Goal: Task Accomplishment & Management: Manage account settings

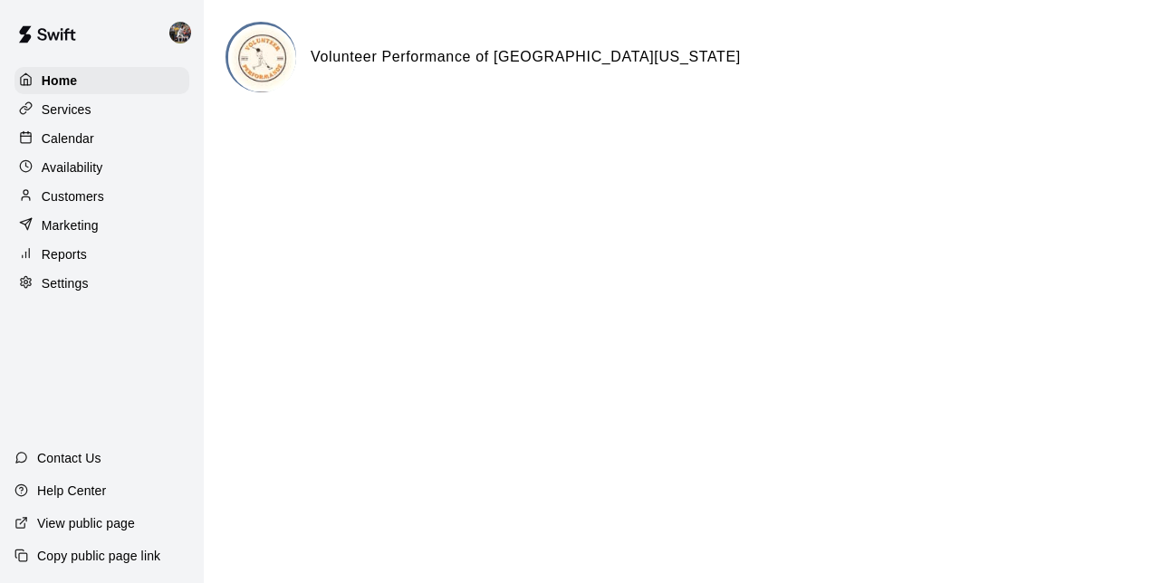
click at [82, 138] on p "Calendar" at bounding box center [68, 139] width 53 height 18
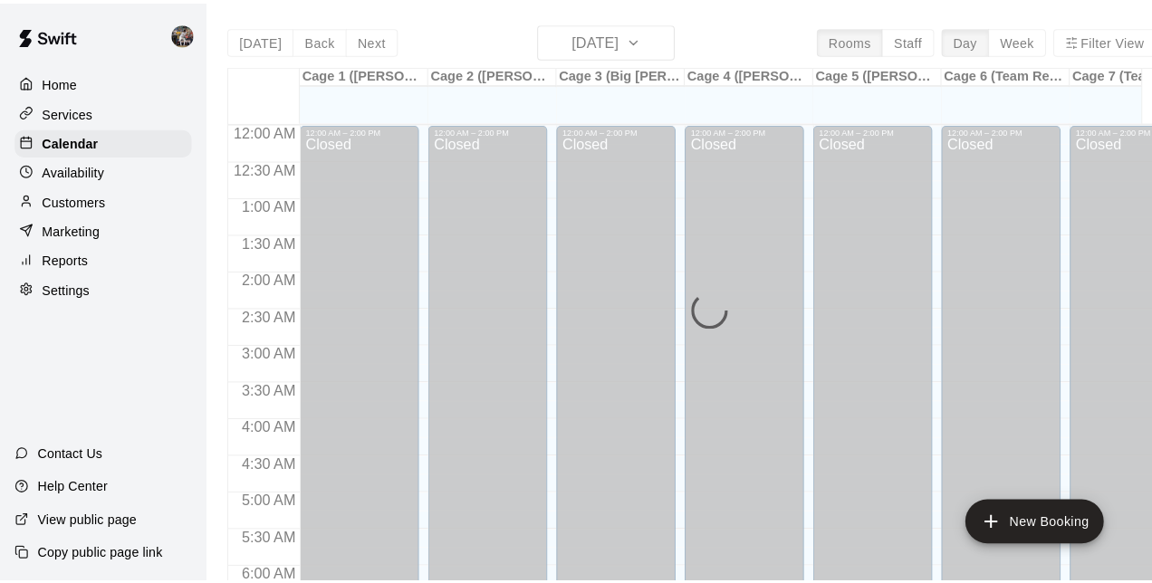
scroll to position [772, 0]
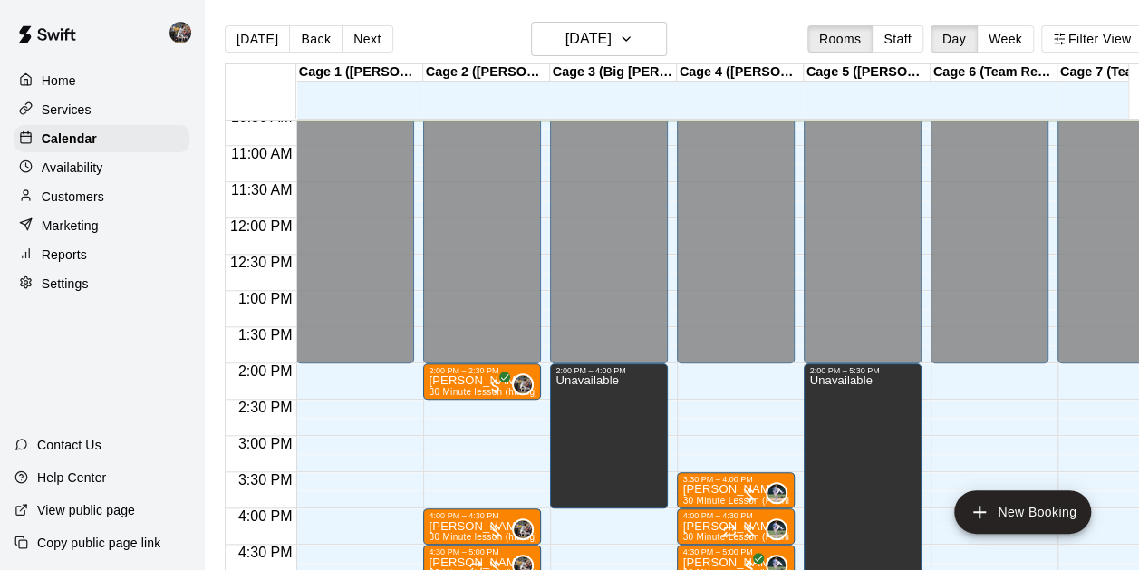
click at [442, 380] on p "[PERSON_NAME]" at bounding box center [481, 380] width 107 height 0
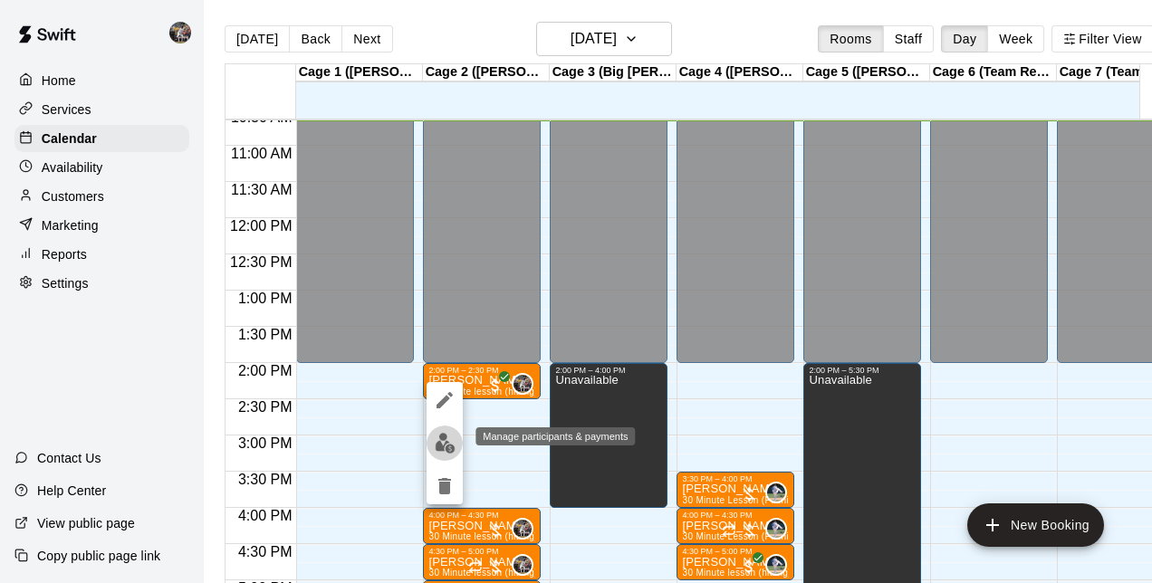
click at [451, 433] on img "edit" at bounding box center [445, 443] width 21 height 21
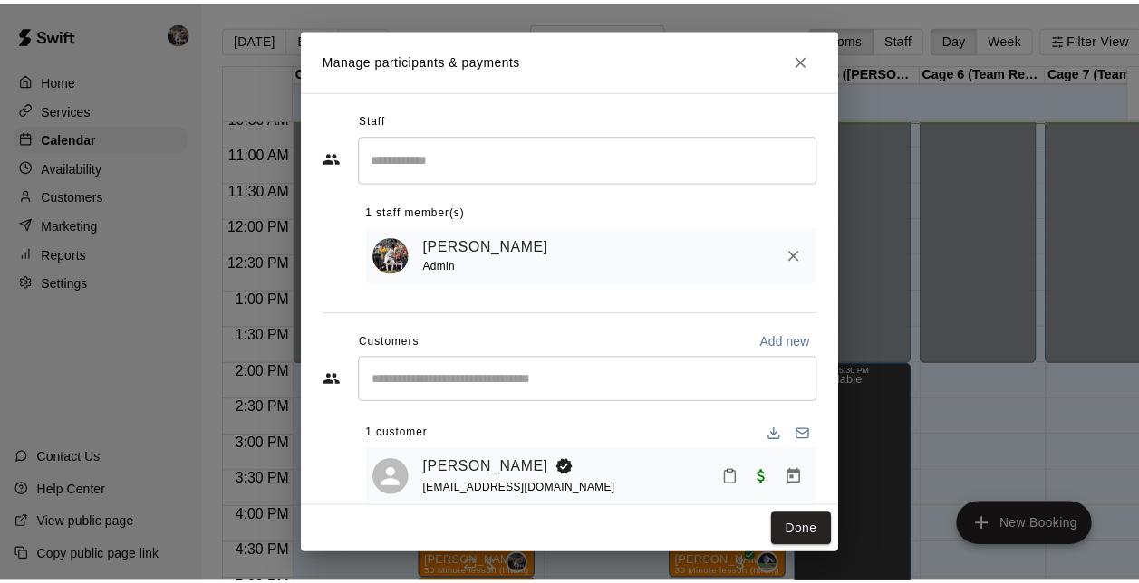
scroll to position [34, 0]
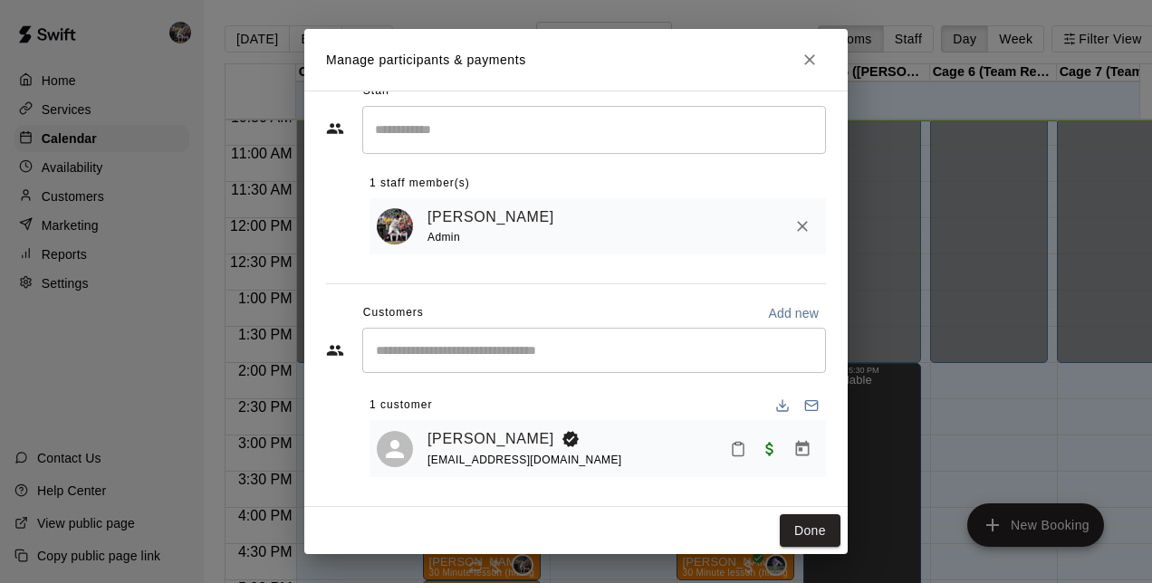
click at [474, 438] on link "[PERSON_NAME]" at bounding box center [491, 440] width 127 height 24
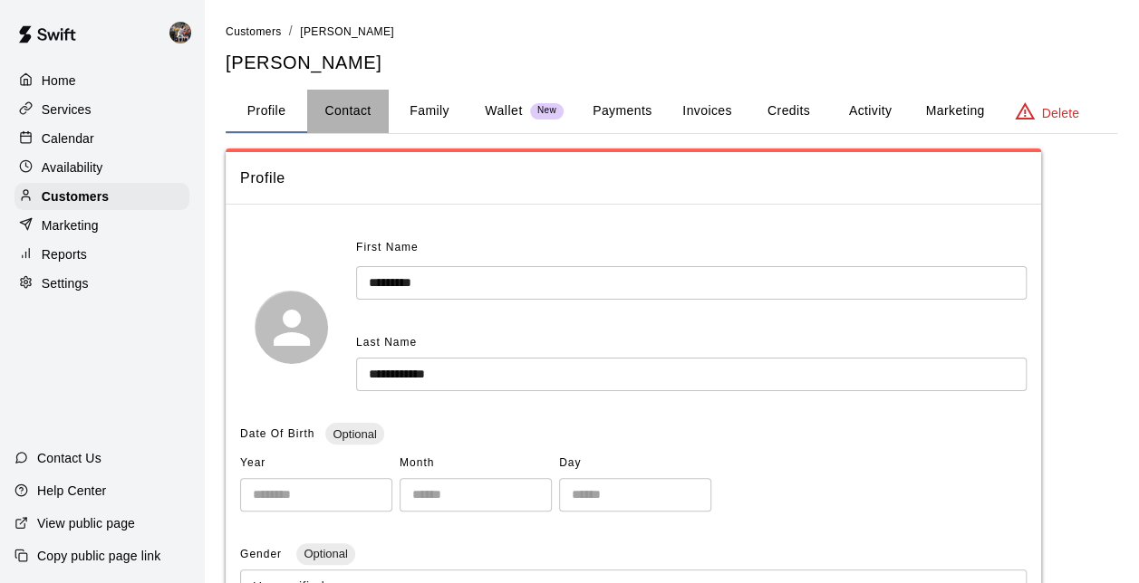
click at [367, 116] on button "Contact" at bounding box center [348, 111] width 82 height 43
select select "**"
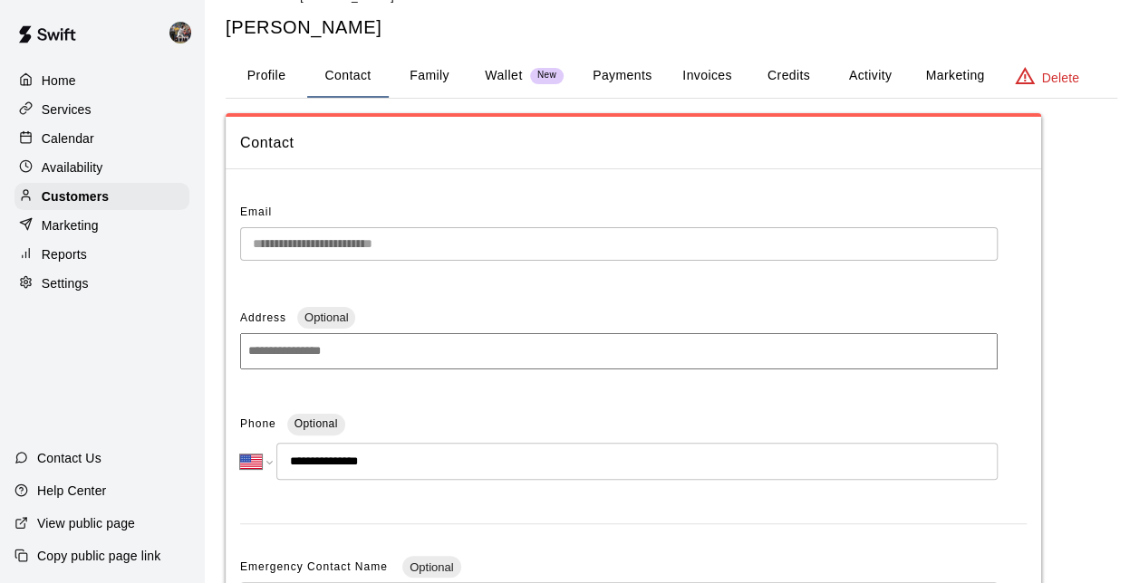
scroll to position [34, 0]
click at [562, 382] on div "Address Optional" at bounding box center [618, 344] width 757 height 77
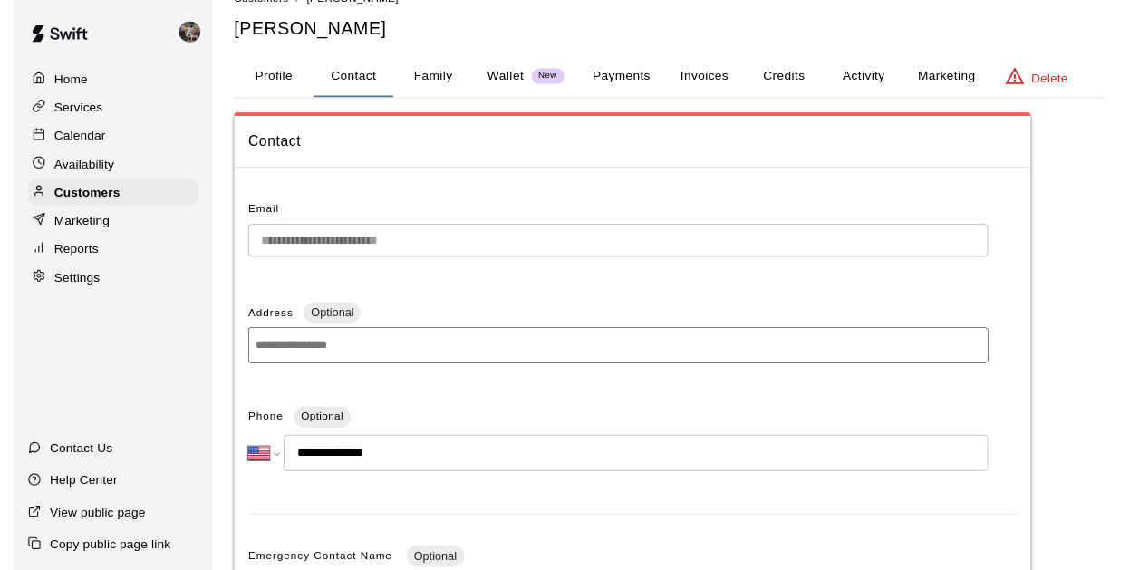
scroll to position [0, 0]
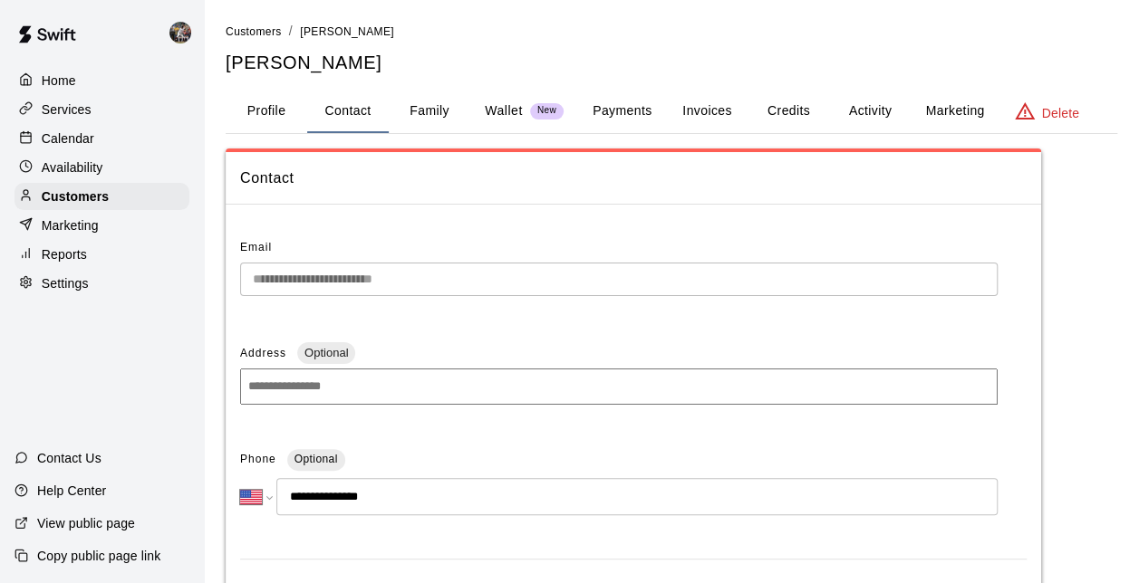
click at [266, 111] on button "Profile" at bounding box center [267, 111] width 82 height 43
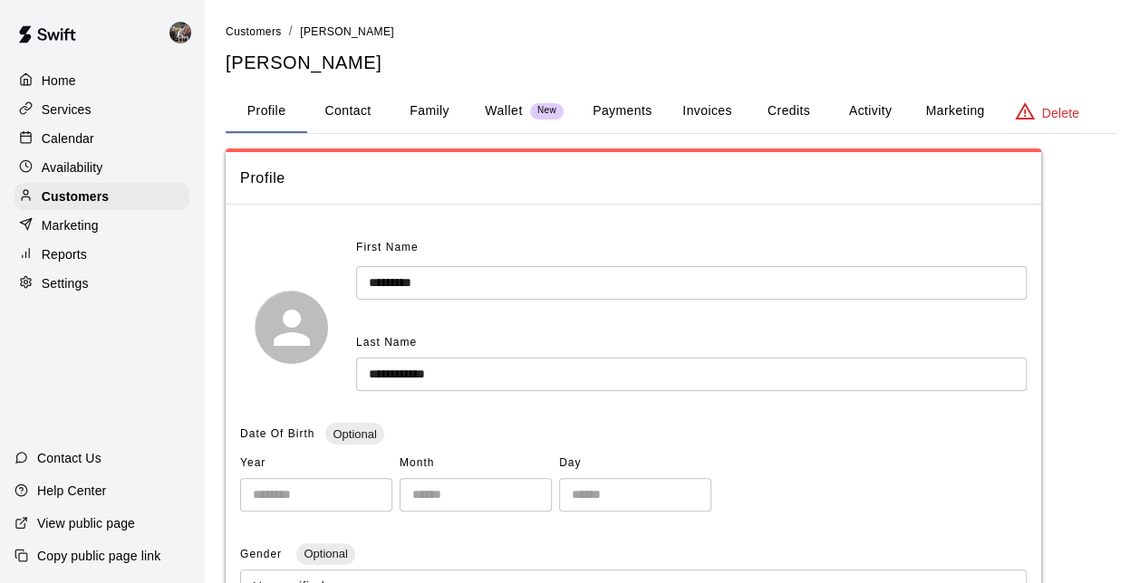
click at [446, 101] on button "Family" at bounding box center [430, 111] width 82 height 43
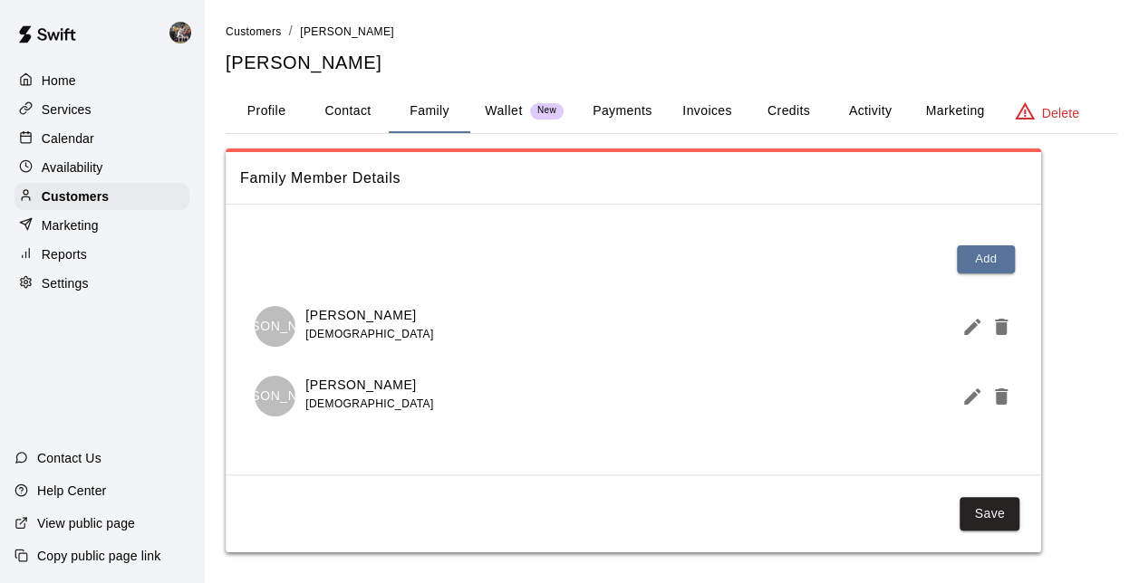
click at [80, 134] on p "Calendar" at bounding box center [68, 139] width 53 height 18
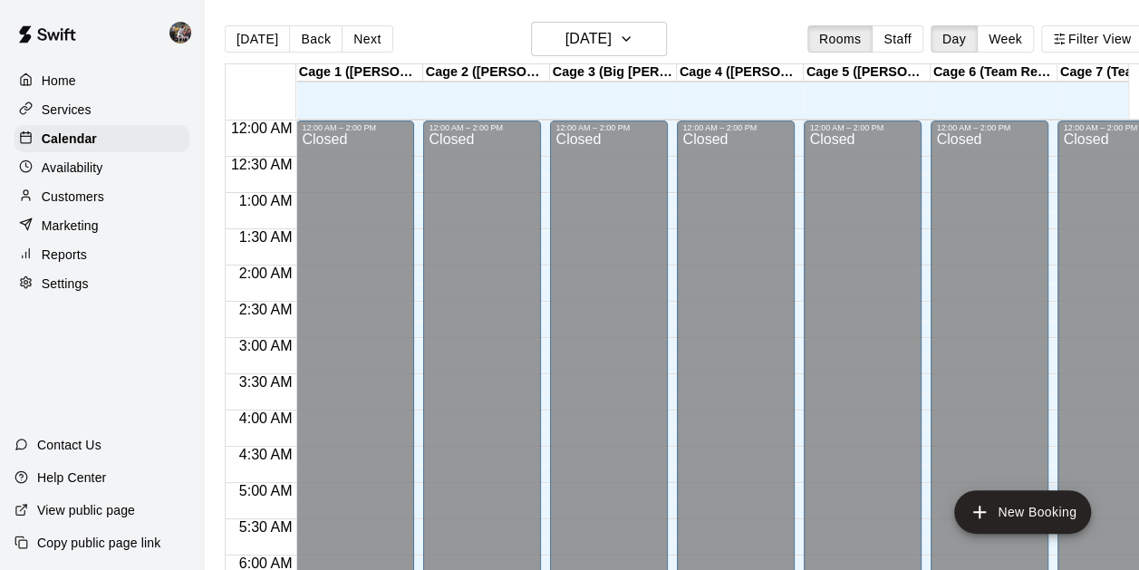
scroll to position [774, 0]
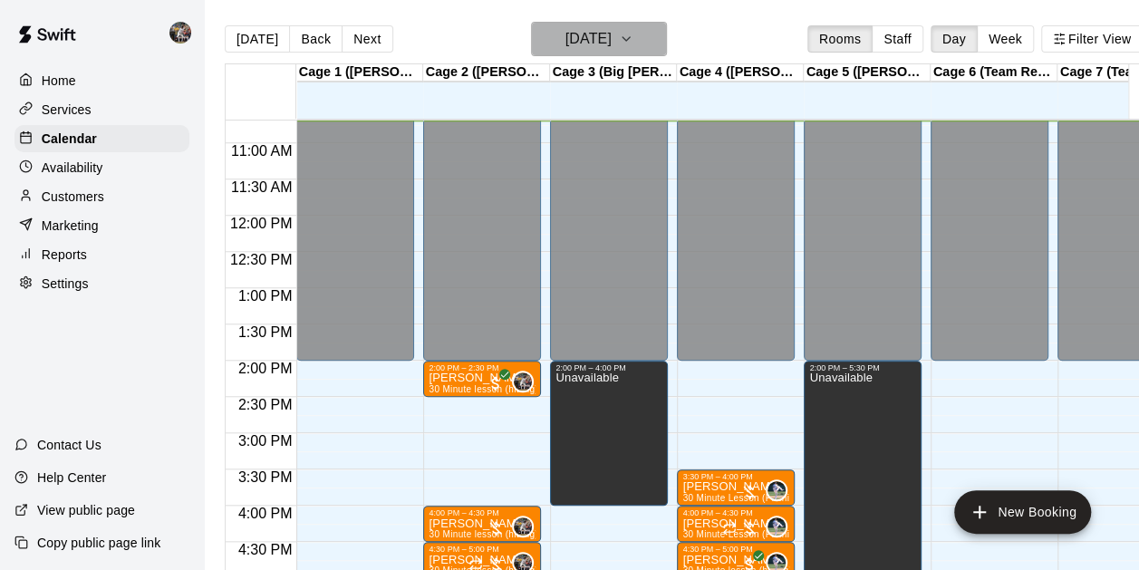
click at [569, 49] on h6 "[DATE]" at bounding box center [588, 38] width 46 height 25
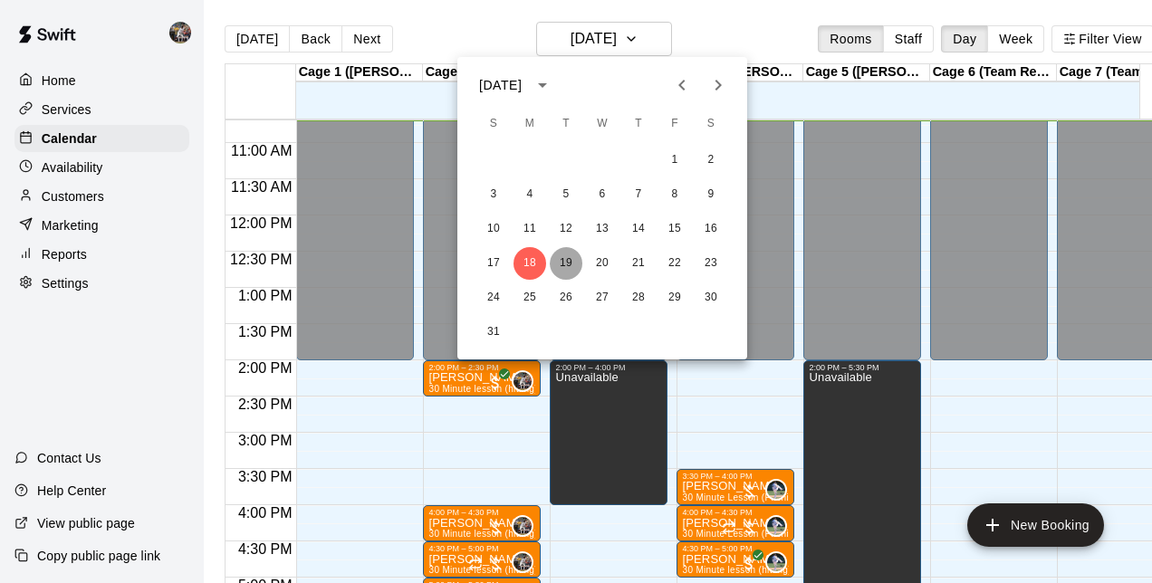
click at [563, 254] on button "19" at bounding box center [566, 263] width 33 height 33
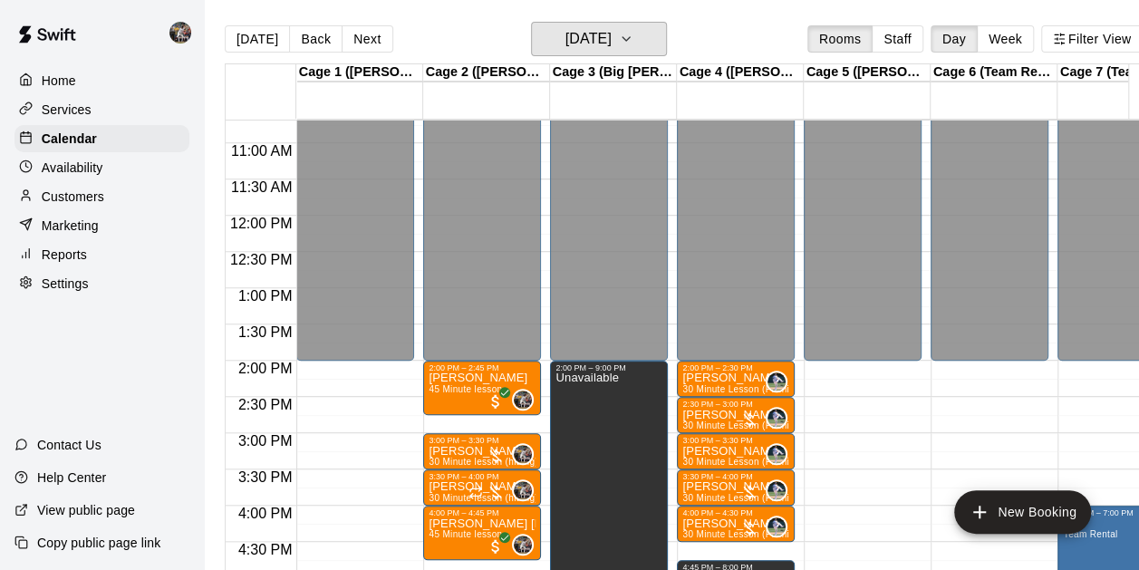
click at [599, 42] on h6 "[DATE]" at bounding box center [588, 38] width 46 height 25
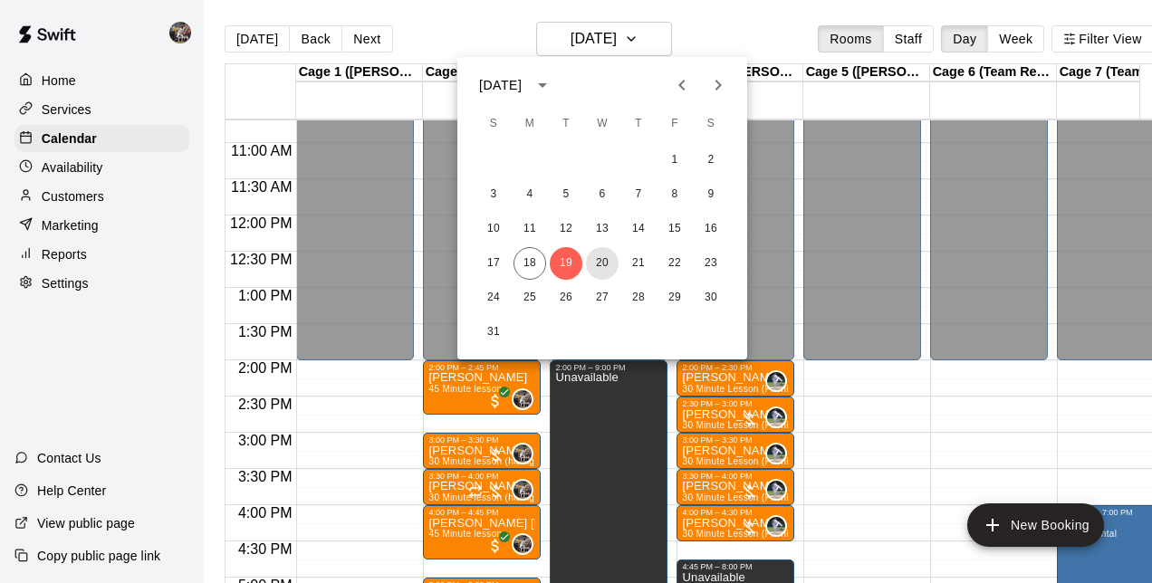
click at [607, 258] on button "20" at bounding box center [602, 263] width 33 height 33
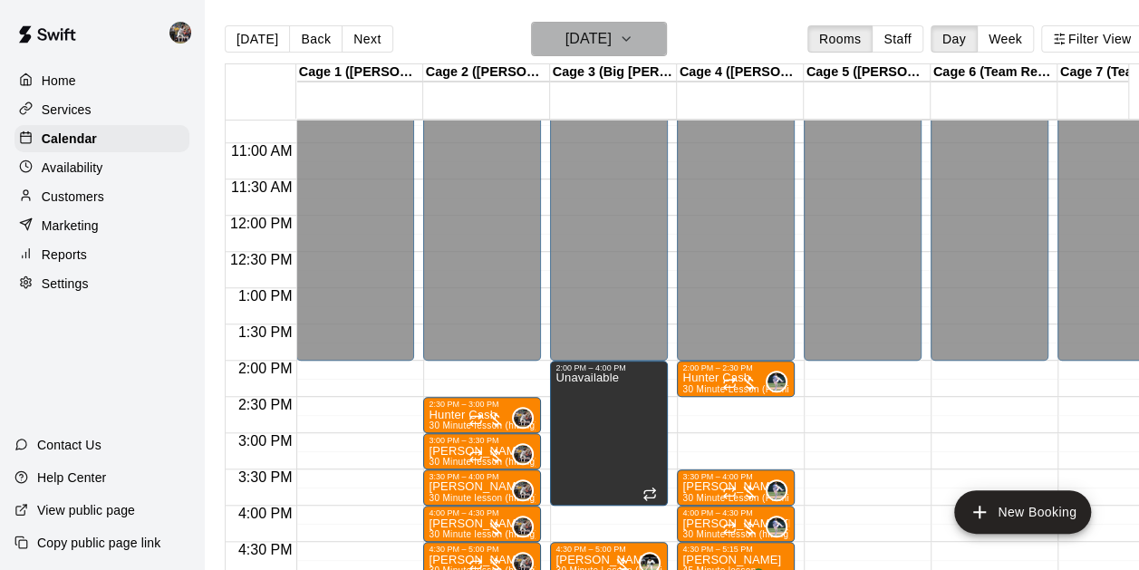
click at [607, 40] on h6 "[DATE]" at bounding box center [588, 38] width 46 height 25
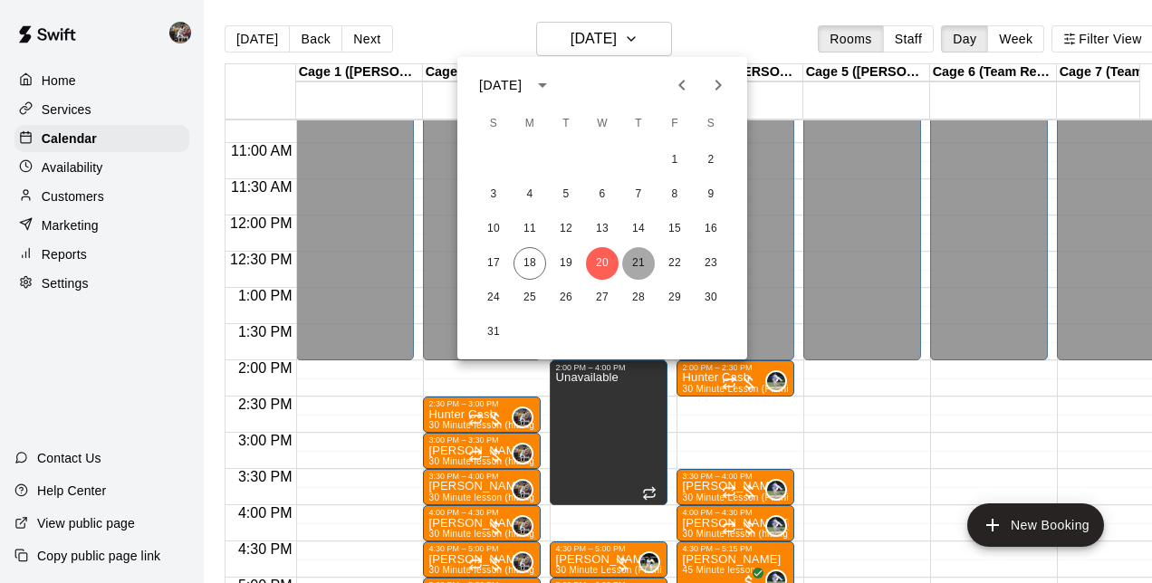
click at [642, 262] on button "21" at bounding box center [638, 263] width 33 height 33
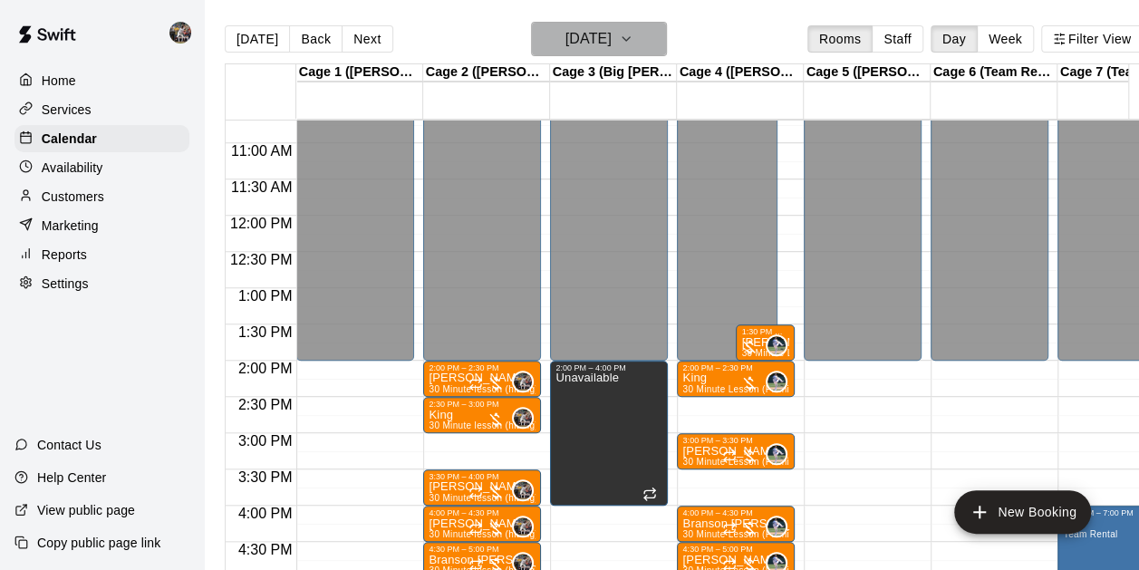
click at [599, 50] on h6 "[DATE]" at bounding box center [588, 38] width 46 height 25
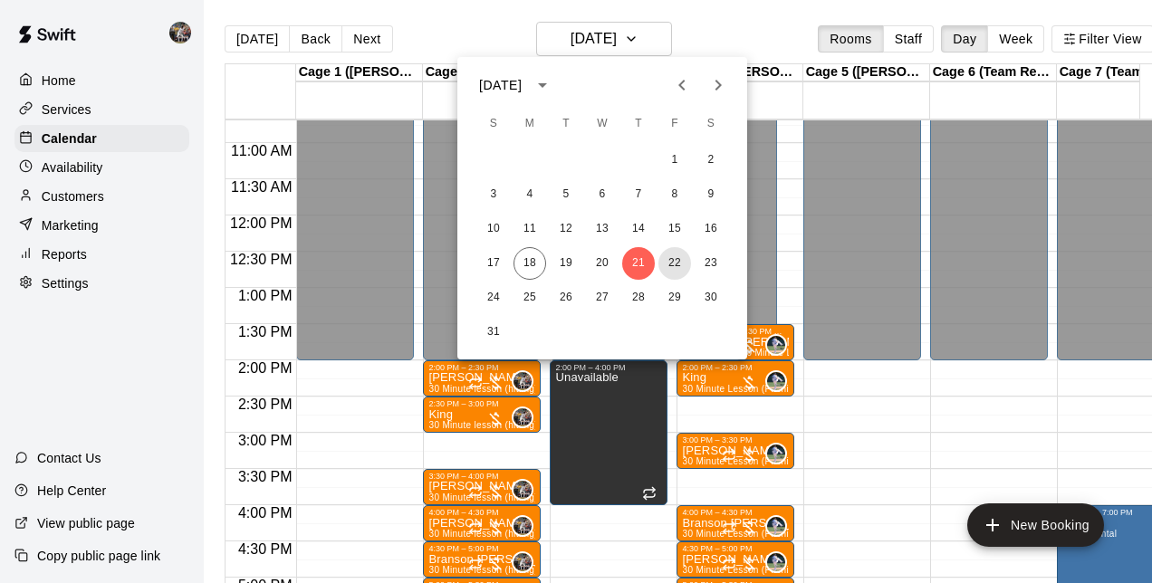
click at [665, 260] on button "22" at bounding box center [674, 263] width 33 height 33
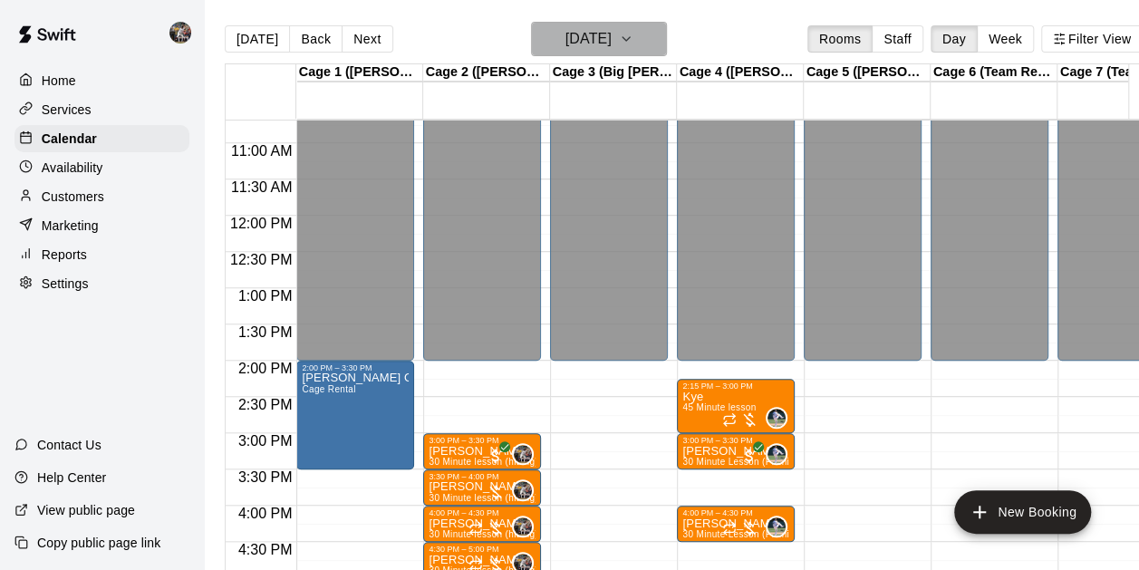
click at [571, 46] on h6 "[DATE]" at bounding box center [588, 38] width 46 height 25
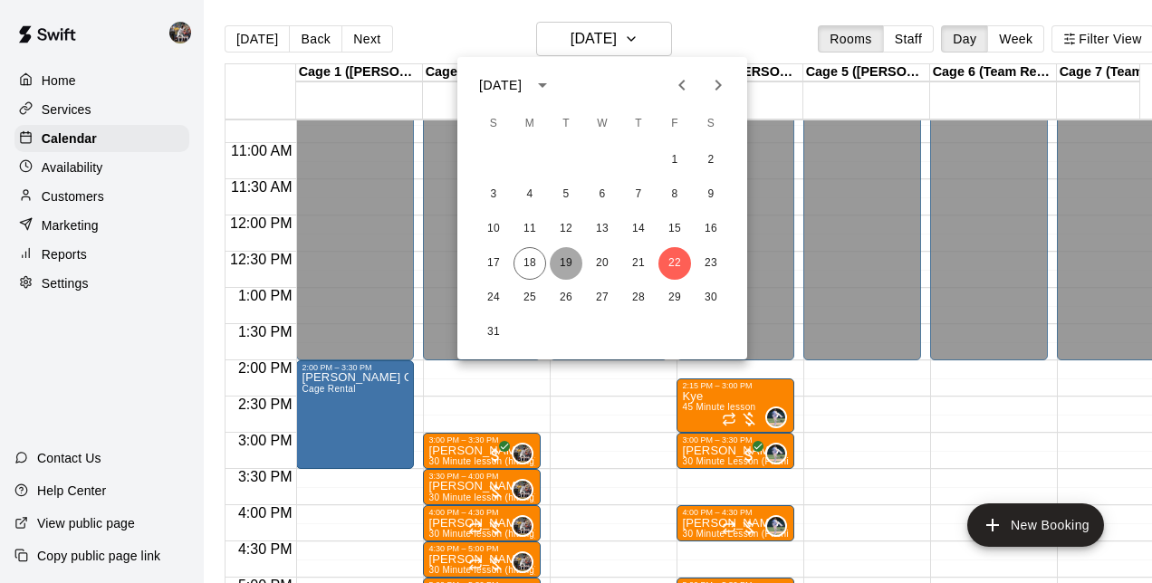
click at [563, 254] on button "19" at bounding box center [566, 263] width 33 height 33
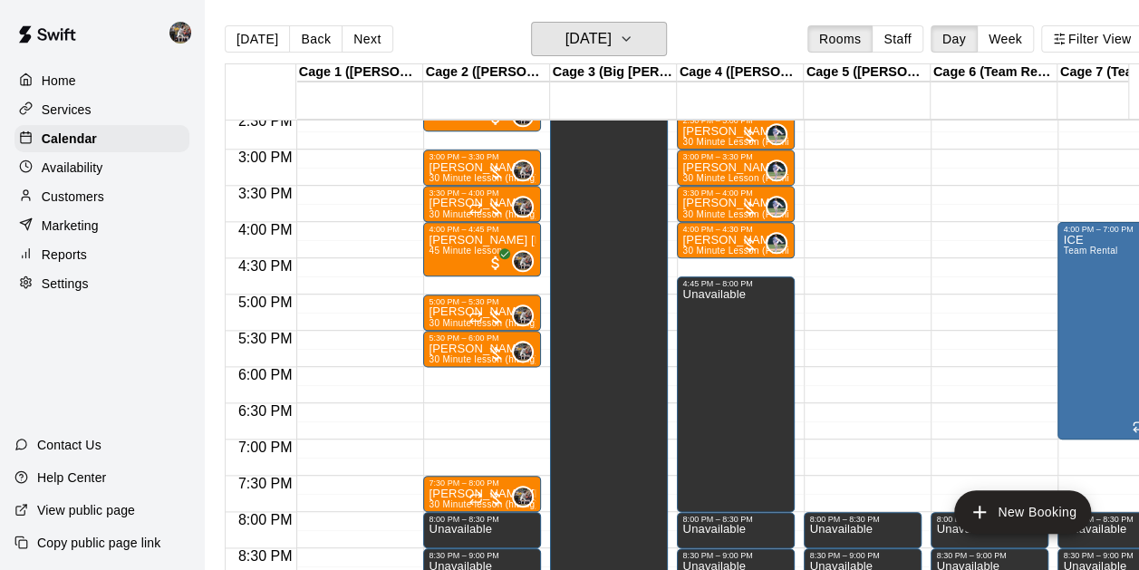
scroll to position [1059, 0]
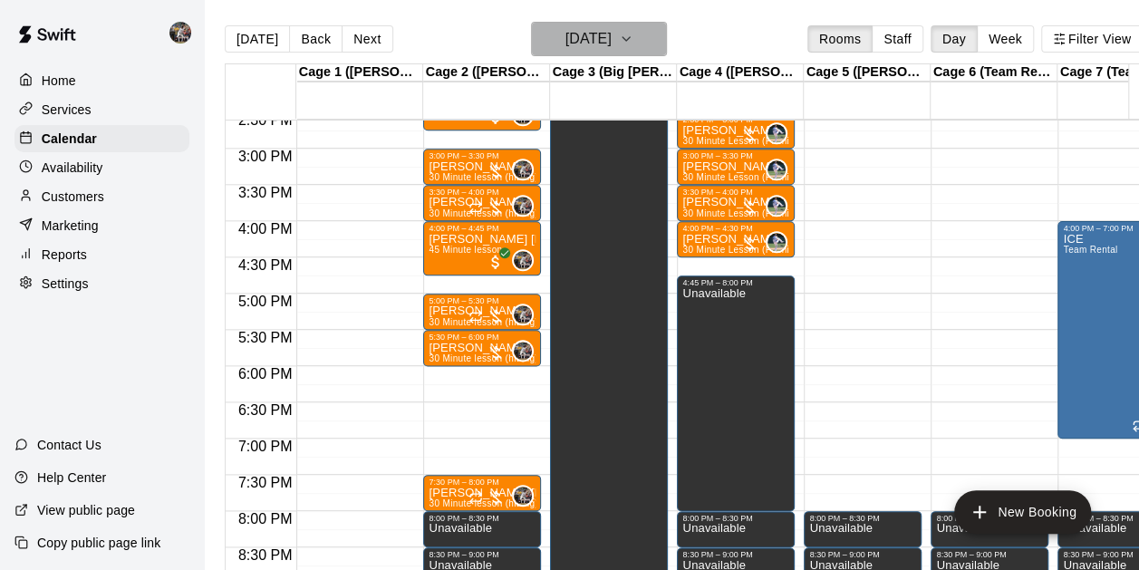
click at [598, 49] on h6 "[DATE]" at bounding box center [588, 38] width 46 height 25
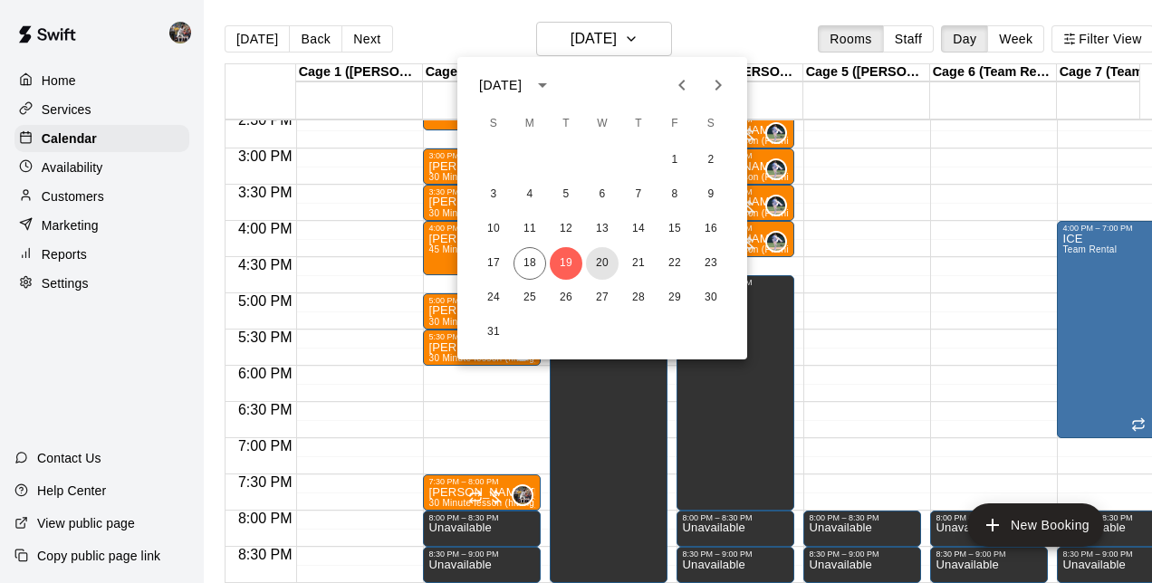
click at [603, 262] on button "20" at bounding box center [602, 263] width 33 height 33
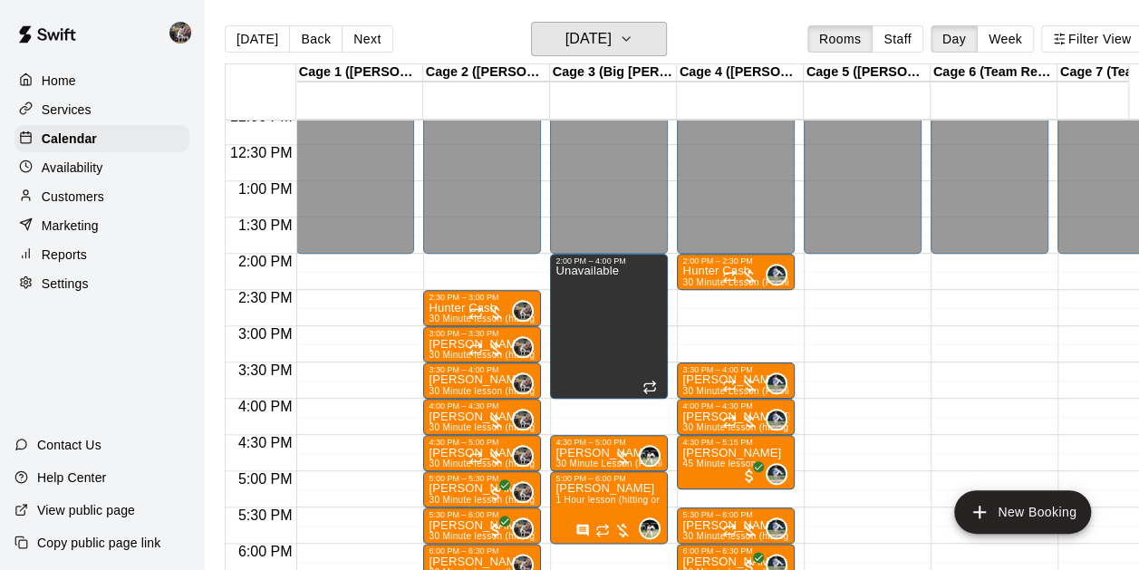
scroll to position [930, 0]
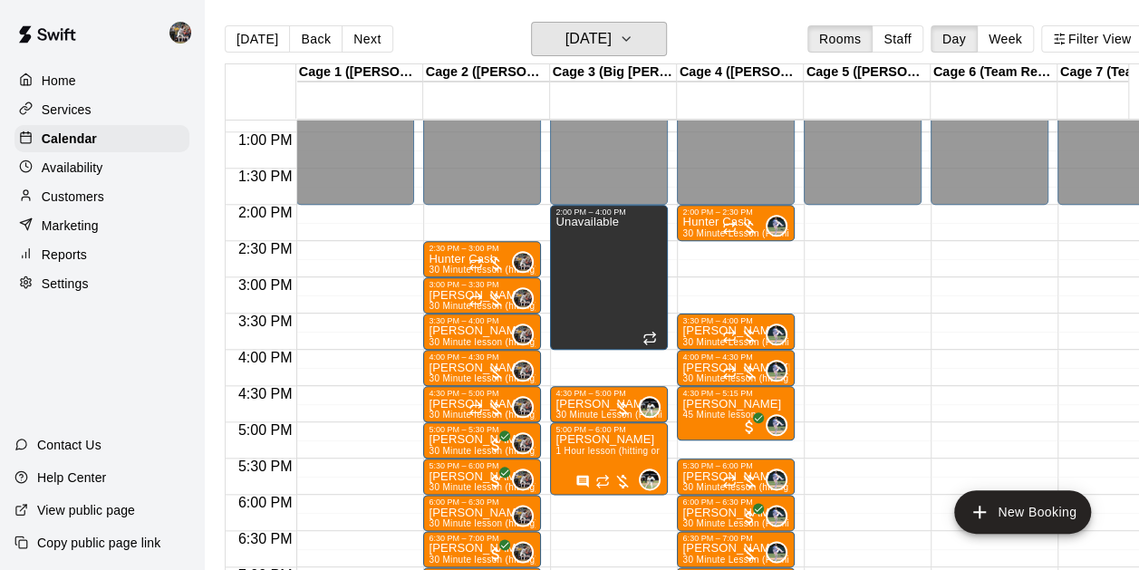
click at [611, 50] on h6 "[DATE]" at bounding box center [588, 38] width 46 height 25
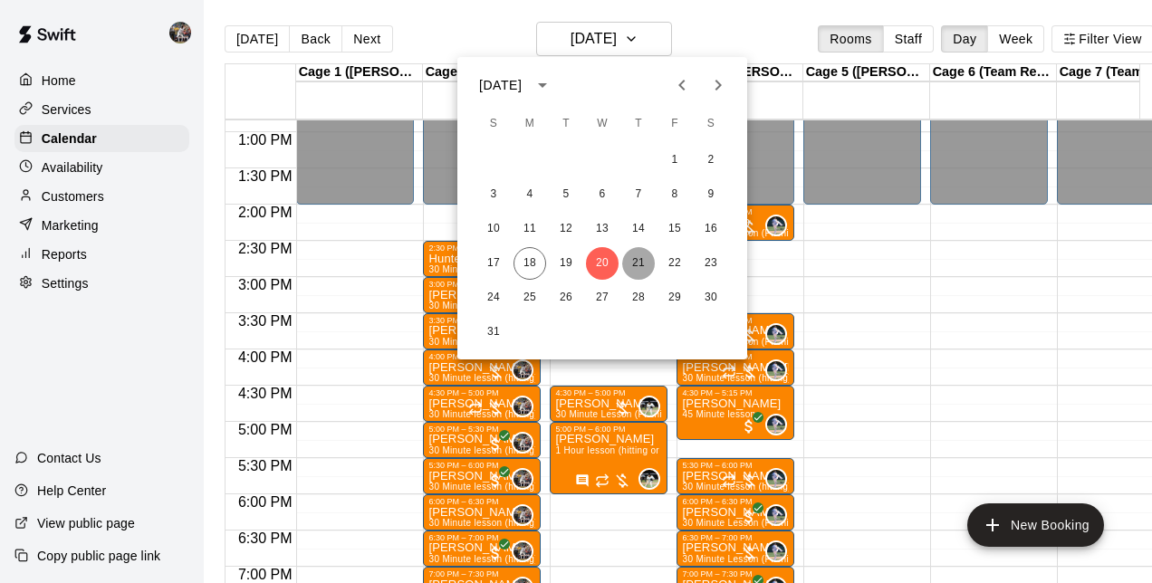
click at [639, 259] on button "21" at bounding box center [638, 263] width 33 height 33
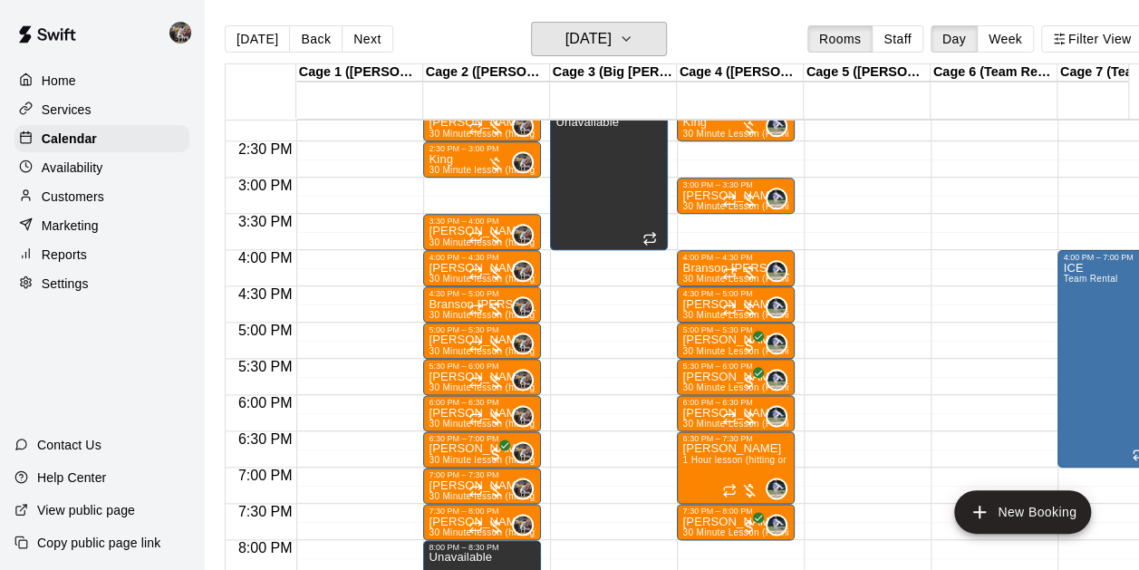
scroll to position [1031, 0]
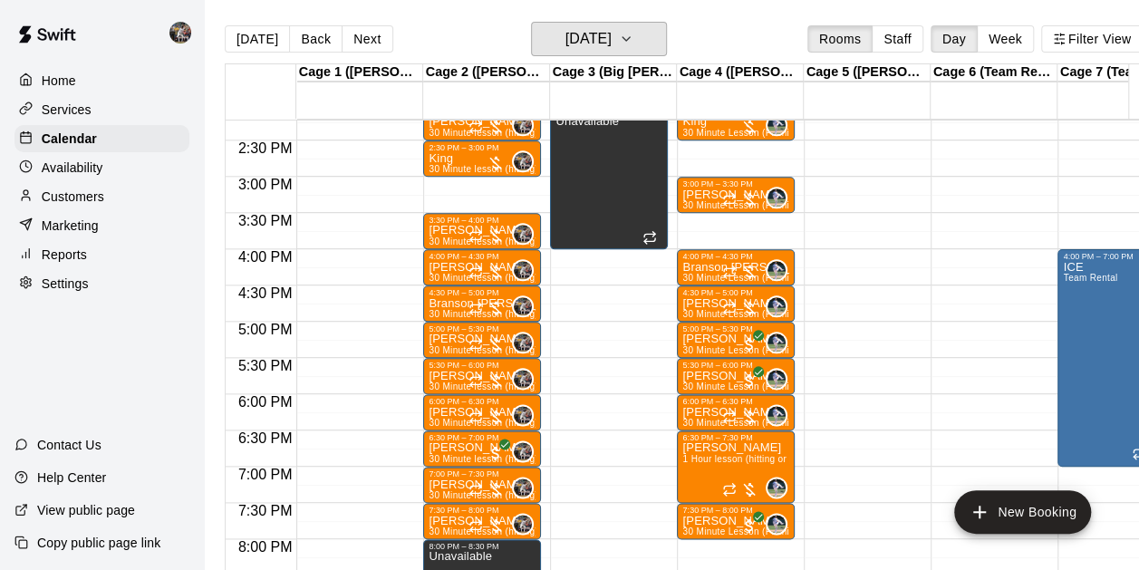
click at [592, 51] on h6 "[DATE]" at bounding box center [588, 38] width 46 height 25
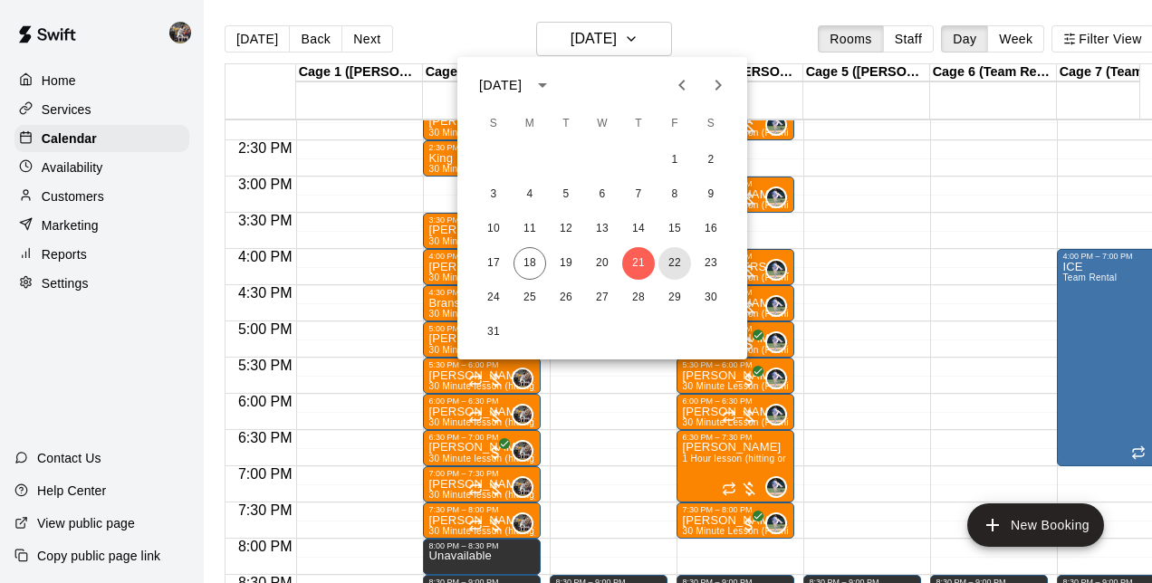
click at [668, 268] on button "22" at bounding box center [674, 263] width 33 height 33
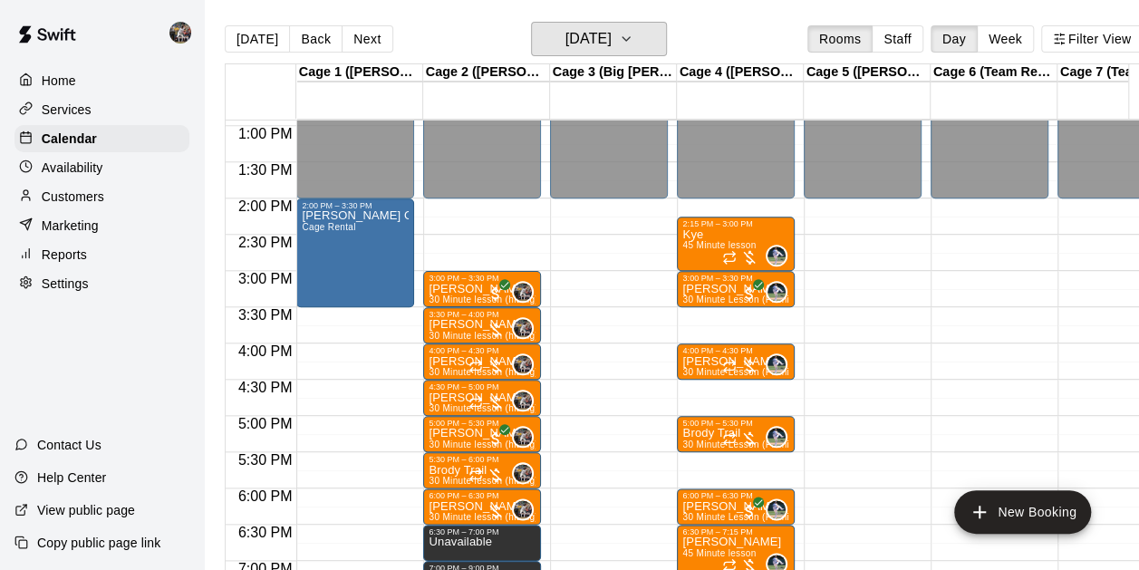
scroll to position [938, 0]
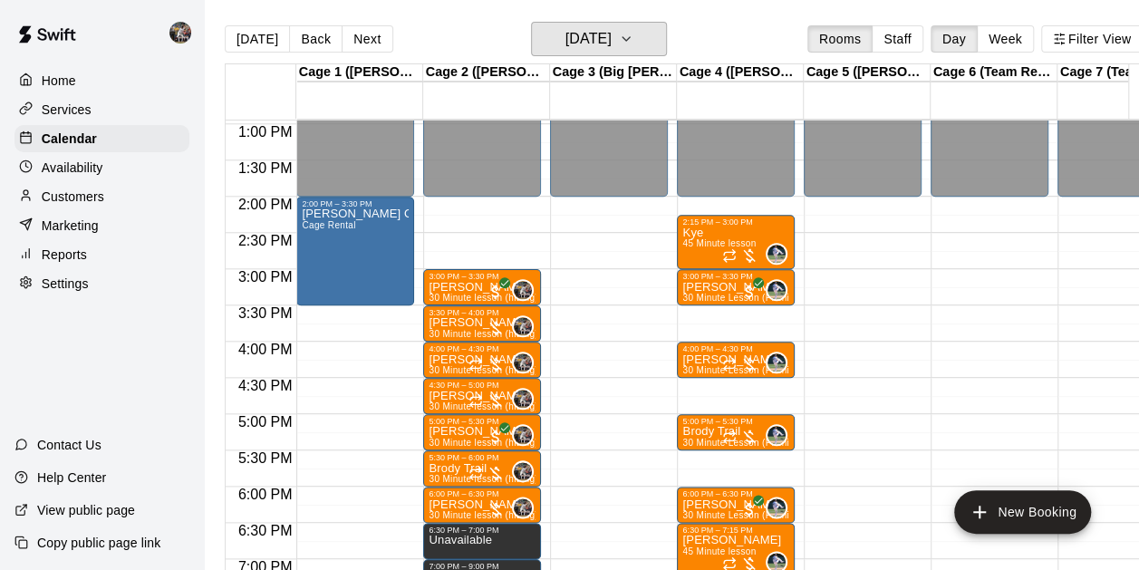
click at [610, 45] on h6 "[DATE]" at bounding box center [588, 38] width 46 height 25
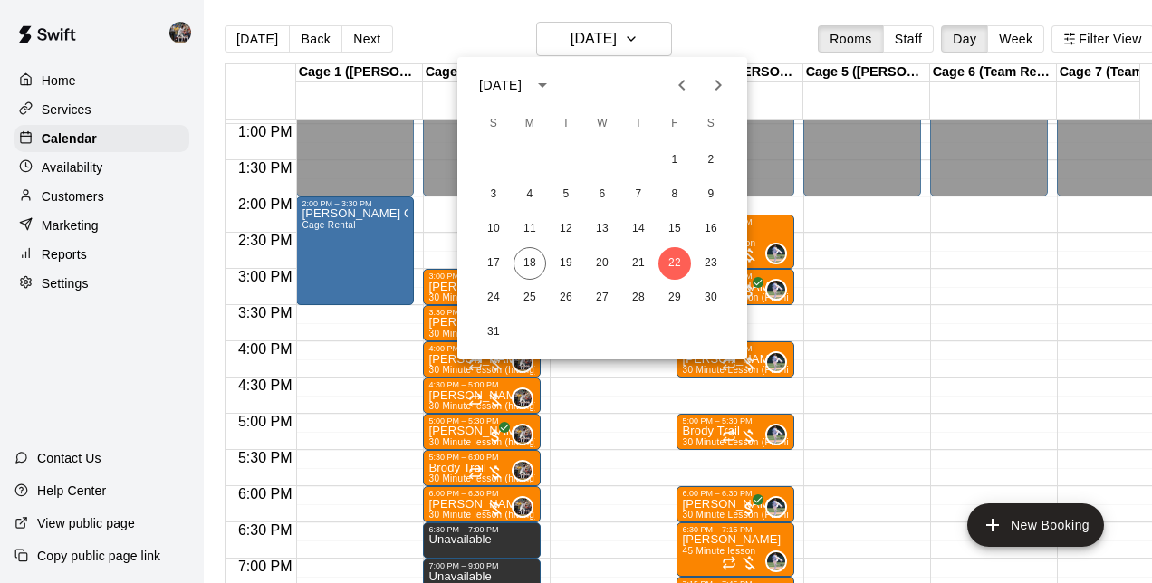
click at [257, 43] on div at bounding box center [576, 291] width 1152 height 583
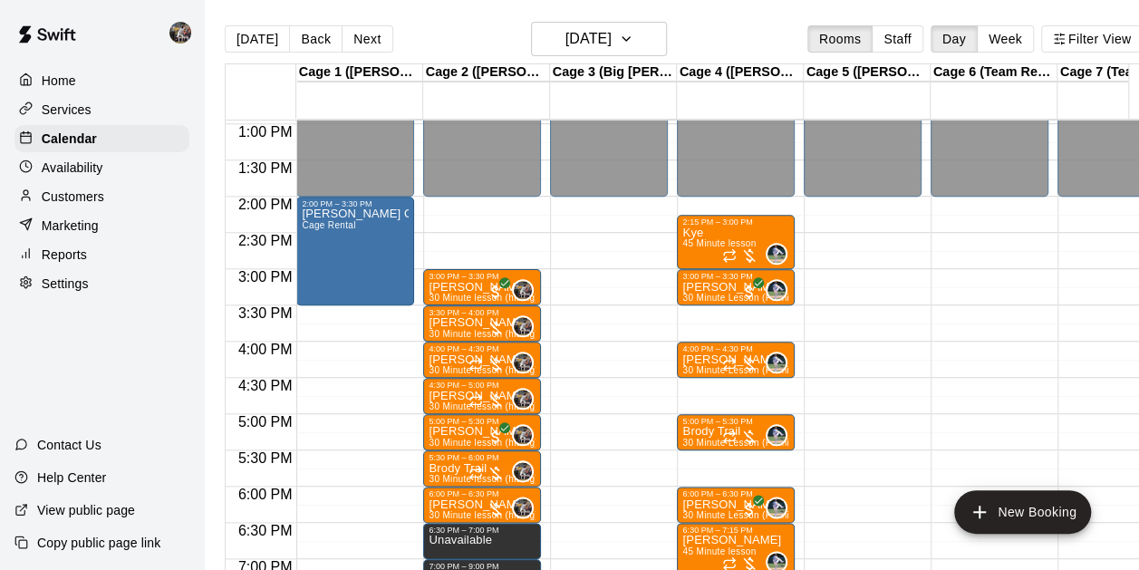
click at [255, 44] on button "[DATE]" at bounding box center [257, 38] width 65 height 27
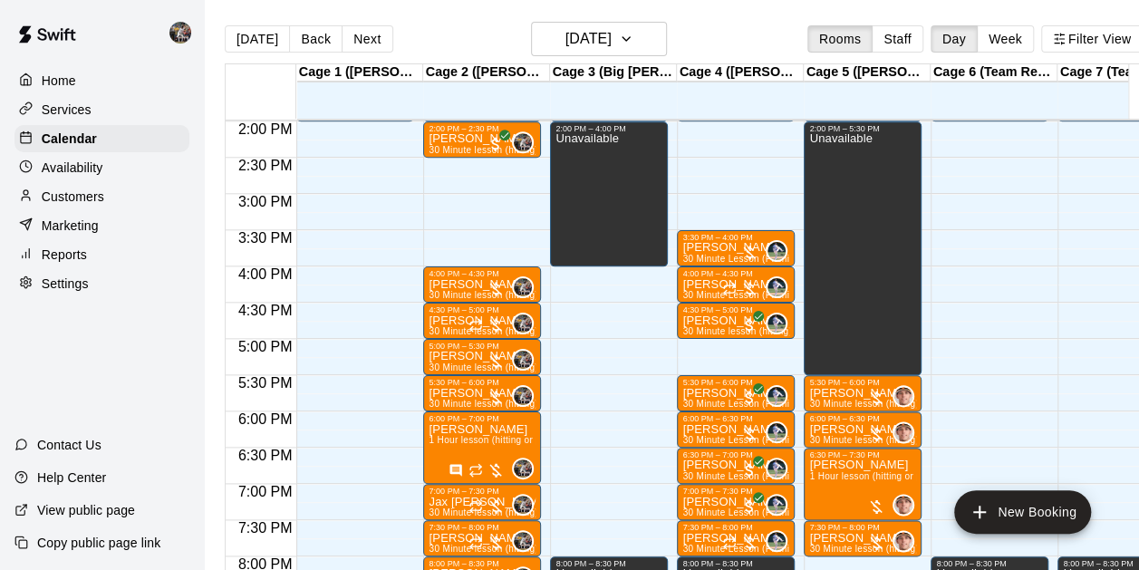
scroll to position [1015, 0]
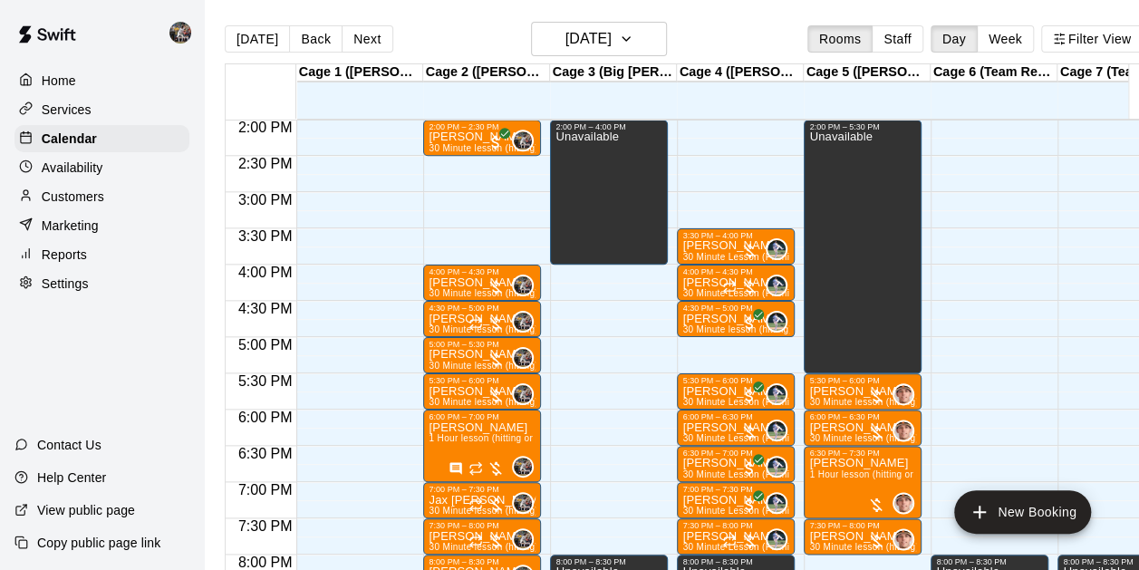
click at [437, 121] on div "2:00 PM – 2:30 PM [PERSON_NAME] 30 Minute lesson (hitting) 0" at bounding box center [482, 138] width 118 height 36
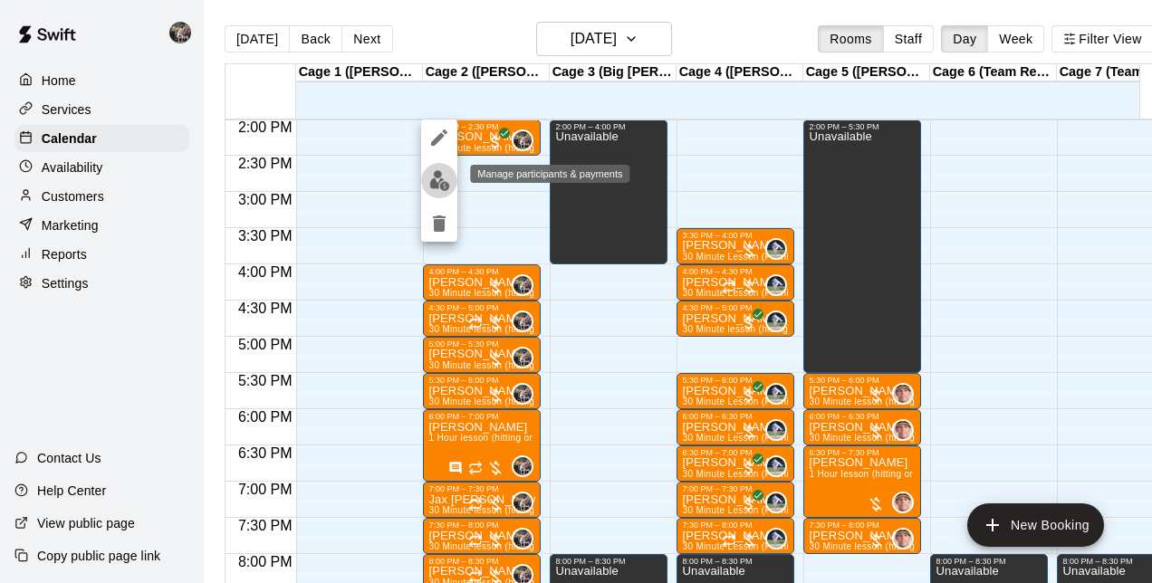
click at [436, 178] on img "edit" at bounding box center [439, 180] width 21 height 21
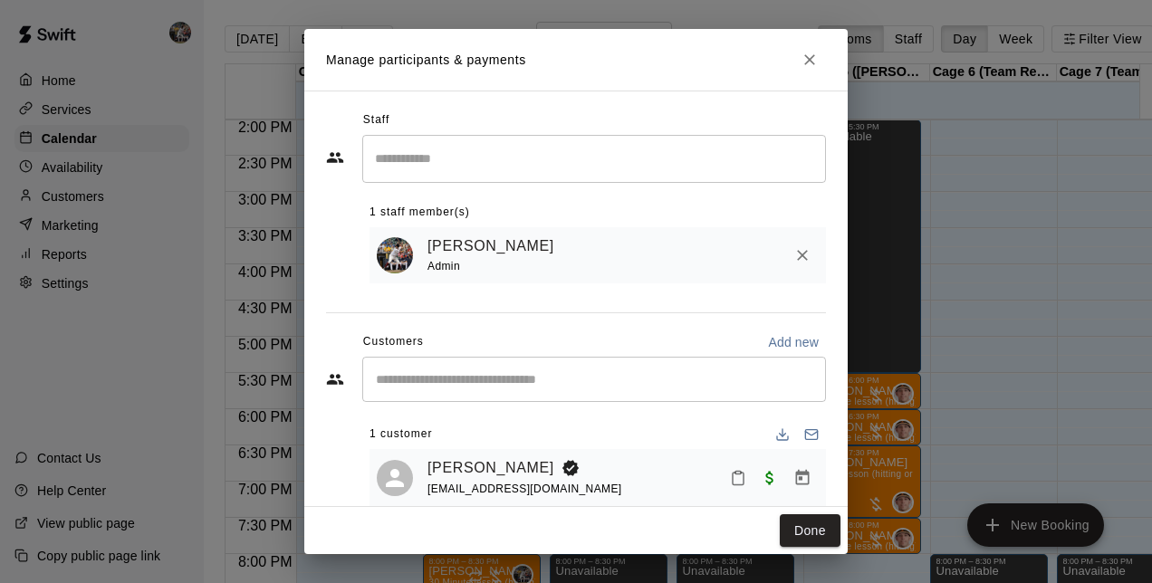
click at [470, 467] on link "[PERSON_NAME]" at bounding box center [491, 468] width 127 height 24
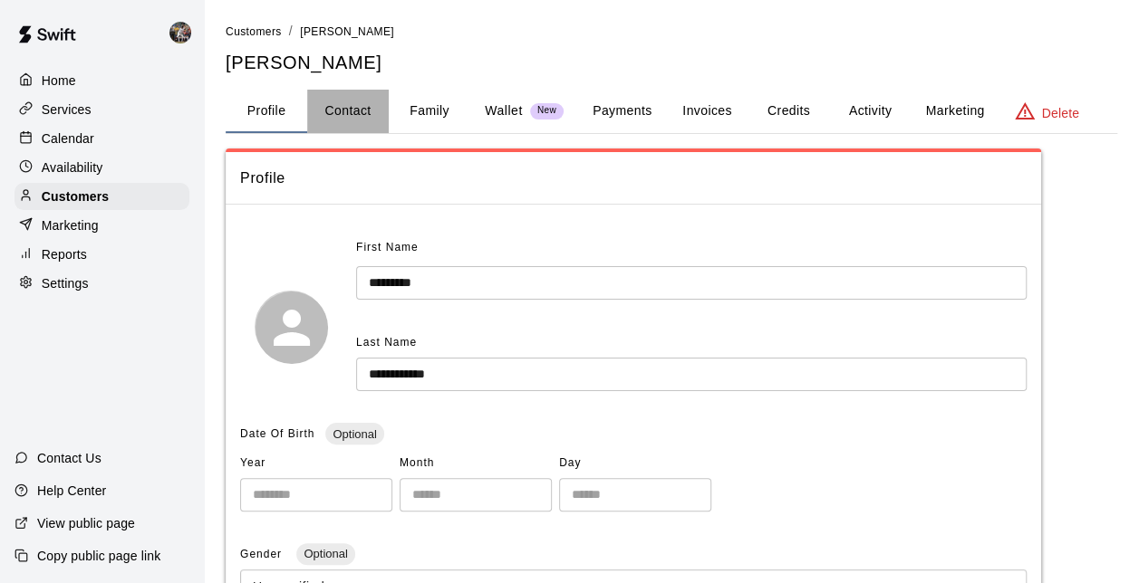
click at [352, 116] on button "Contact" at bounding box center [348, 111] width 82 height 43
select select "**"
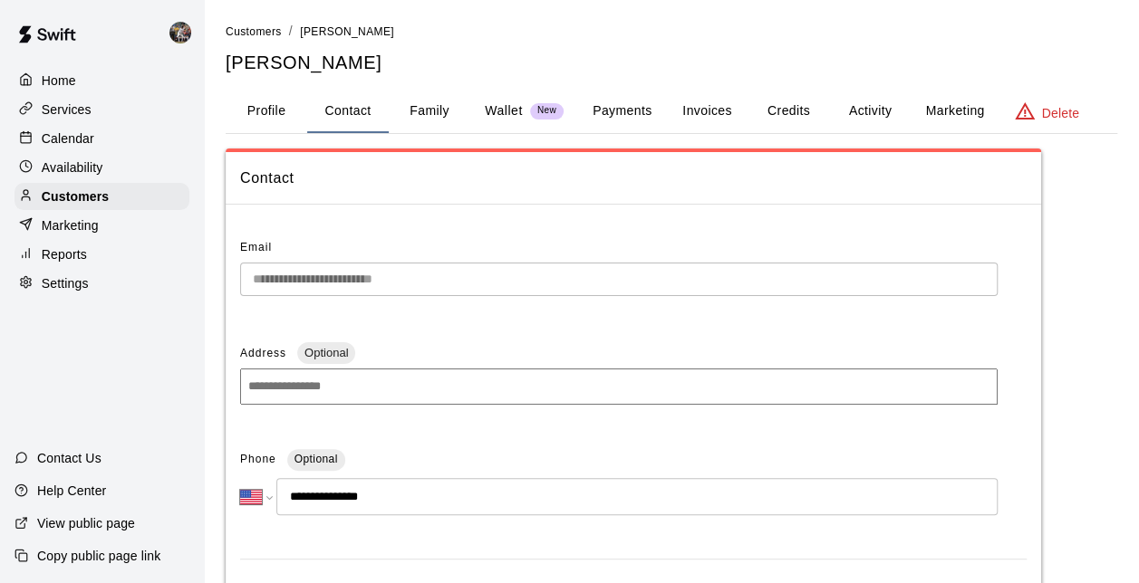
click at [263, 113] on button "Profile" at bounding box center [267, 111] width 82 height 43
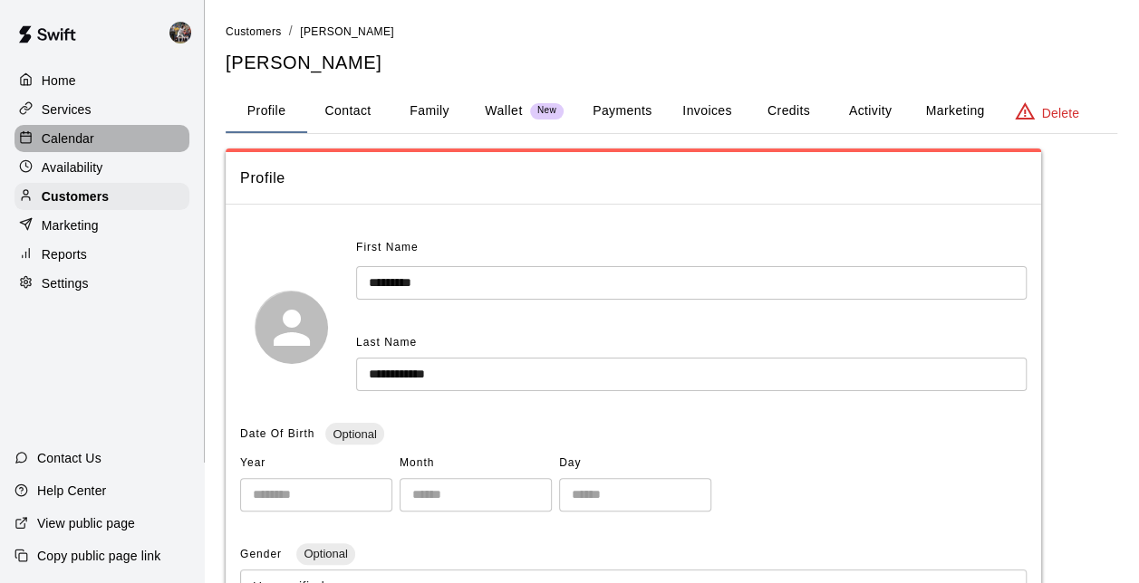
click at [51, 135] on p "Calendar" at bounding box center [68, 139] width 53 height 18
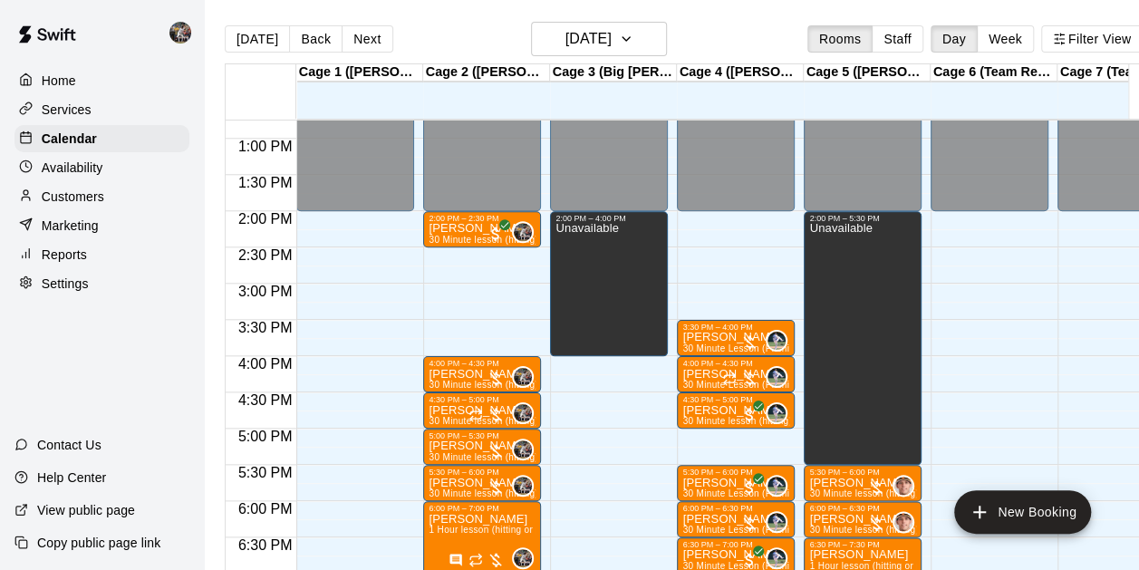
scroll to position [971, 0]
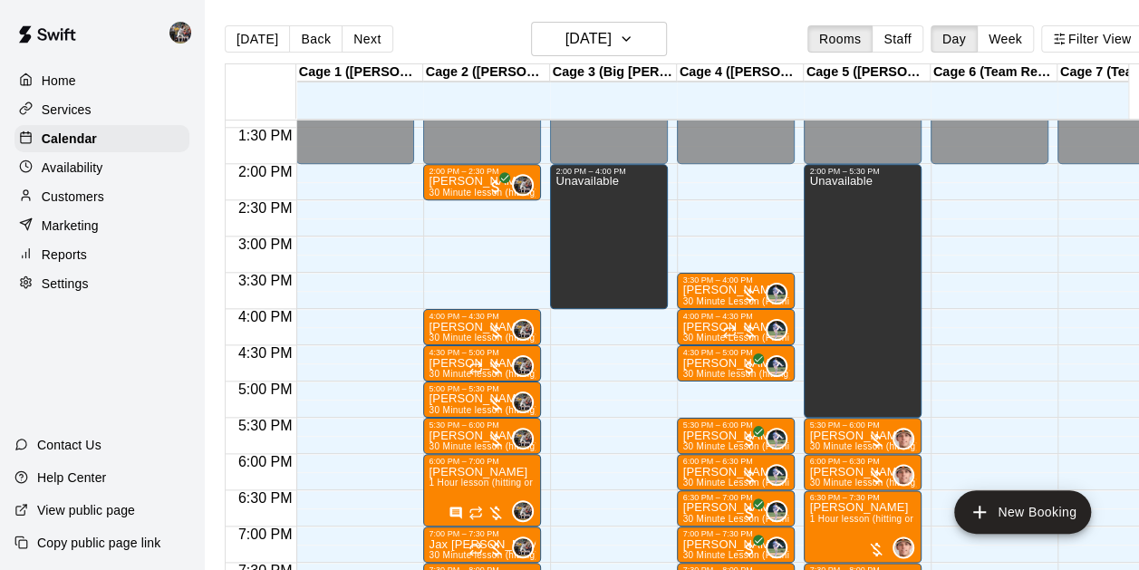
drag, startPoint x: 440, startPoint y: 312, endPoint x: 386, endPoint y: 295, distance: 57.0
click at [386, 295] on div "12:00 AM – 2:00 PM Closed 9:00 PM – 11:59 PM Closed" at bounding box center [355, 18] width 118 height 1739
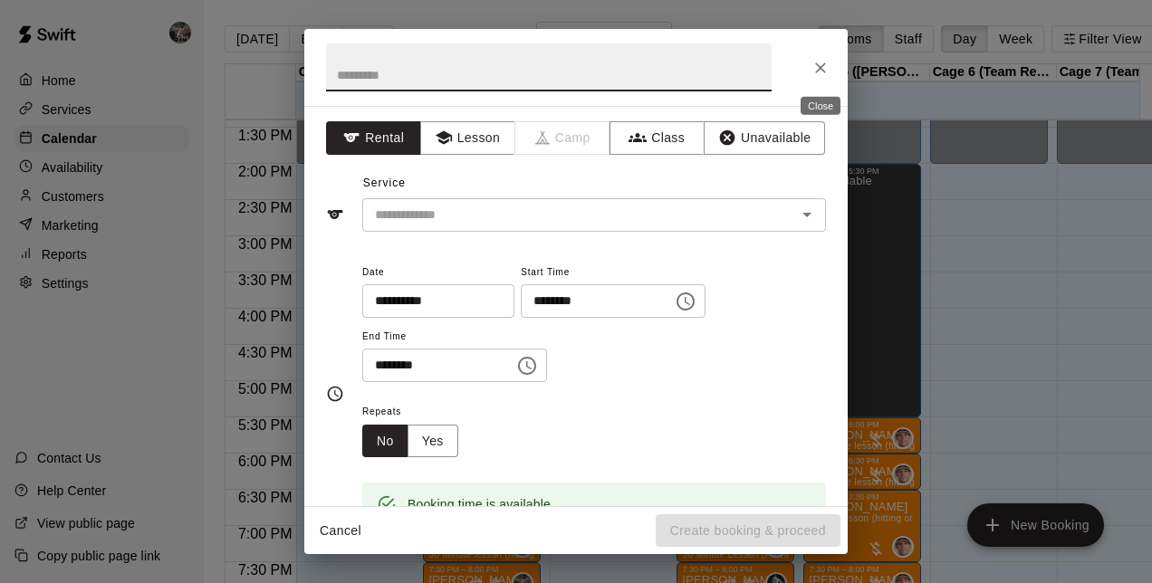
click at [827, 72] on icon "Close" at bounding box center [821, 68] width 18 height 18
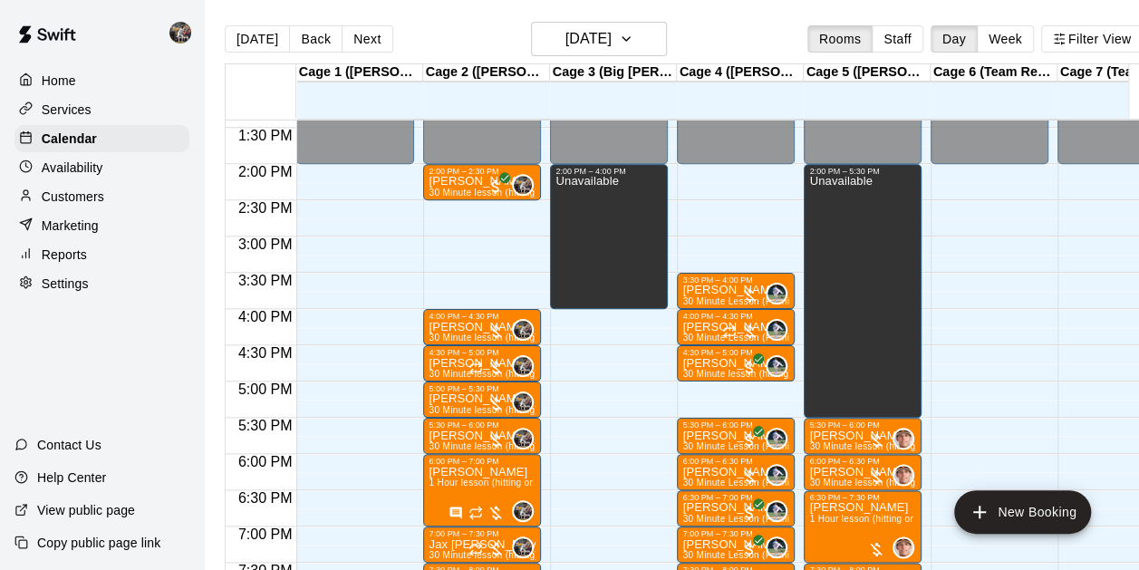
click at [457, 319] on div "4:00 PM – 4:30 PM" at bounding box center [481, 316] width 107 height 9
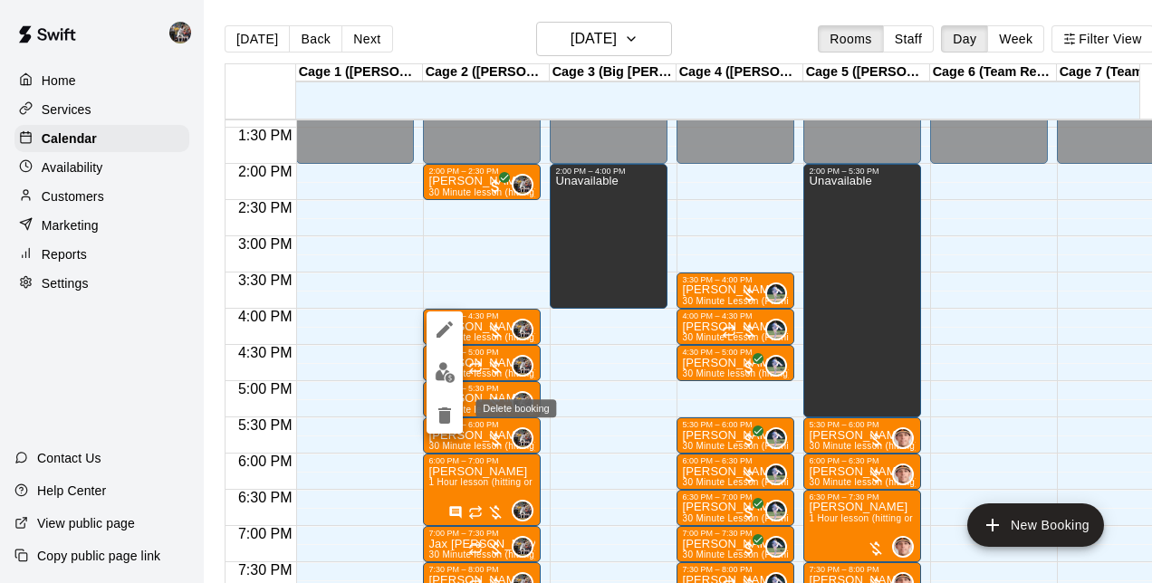
click at [455, 422] on icon "delete" at bounding box center [445, 416] width 22 height 22
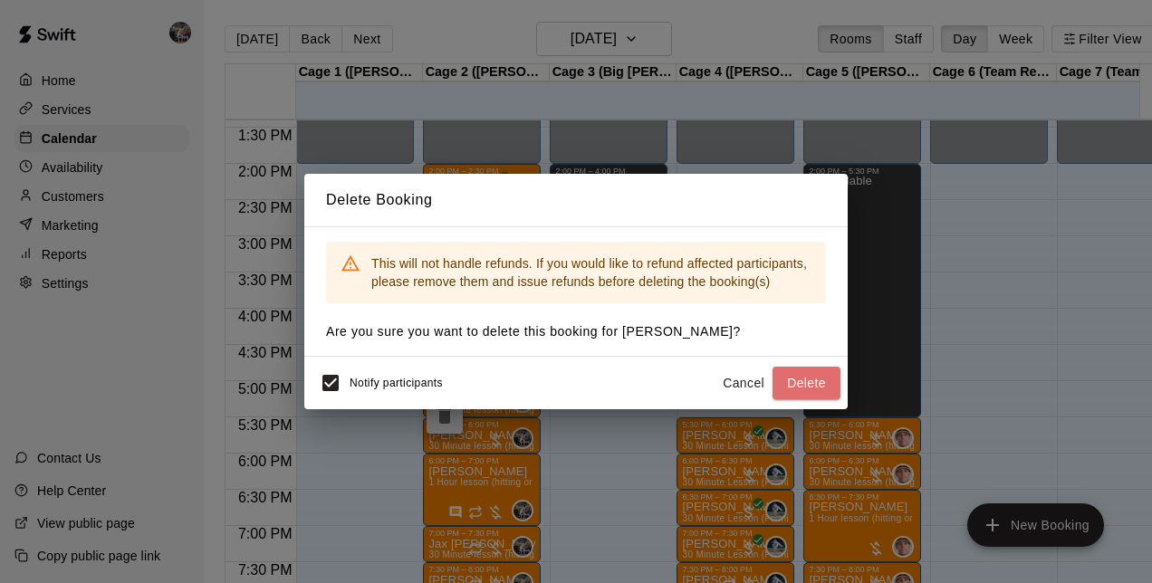
click at [797, 377] on button "Delete" at bounding box center [807, 384] width 68 height 34
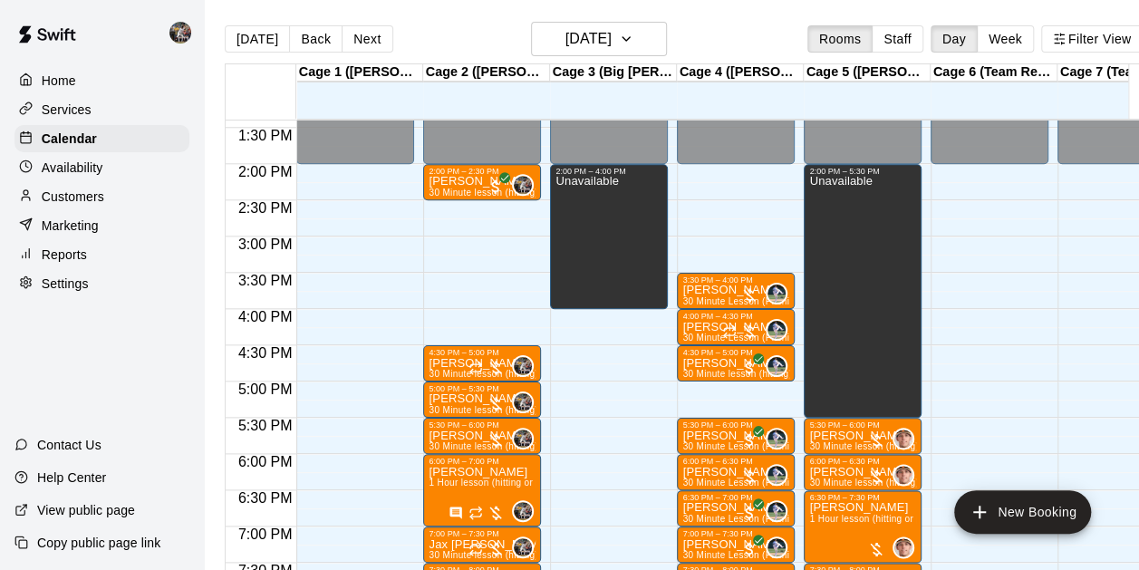
click at [437, 363] on p "[PERSON_NAME]" at bounding box center [481, 363] width 107 height 0
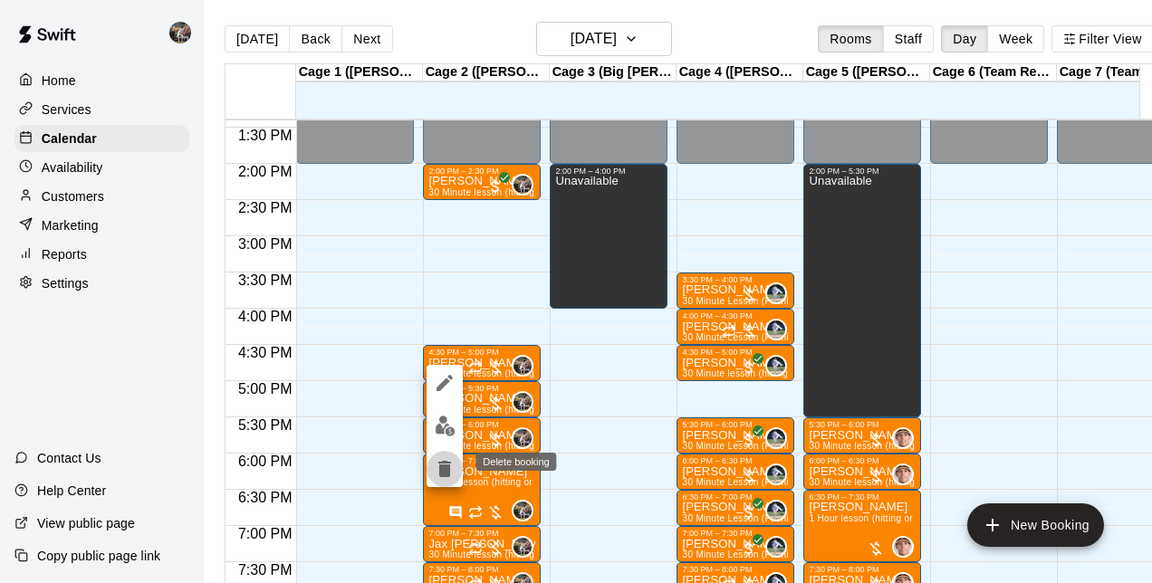
click at [440, 467] on icon "delete" at bounding box center [444, 469] width 13 height 16
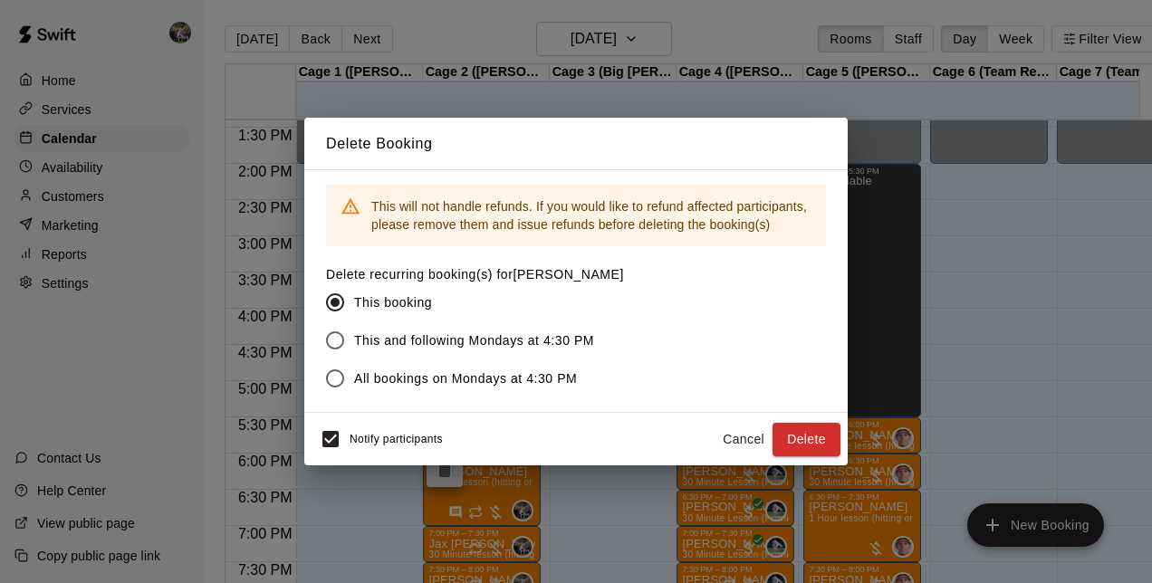
click at [793, 428] on button "Delete" at bounding box center [807, 440] width 68 height 34
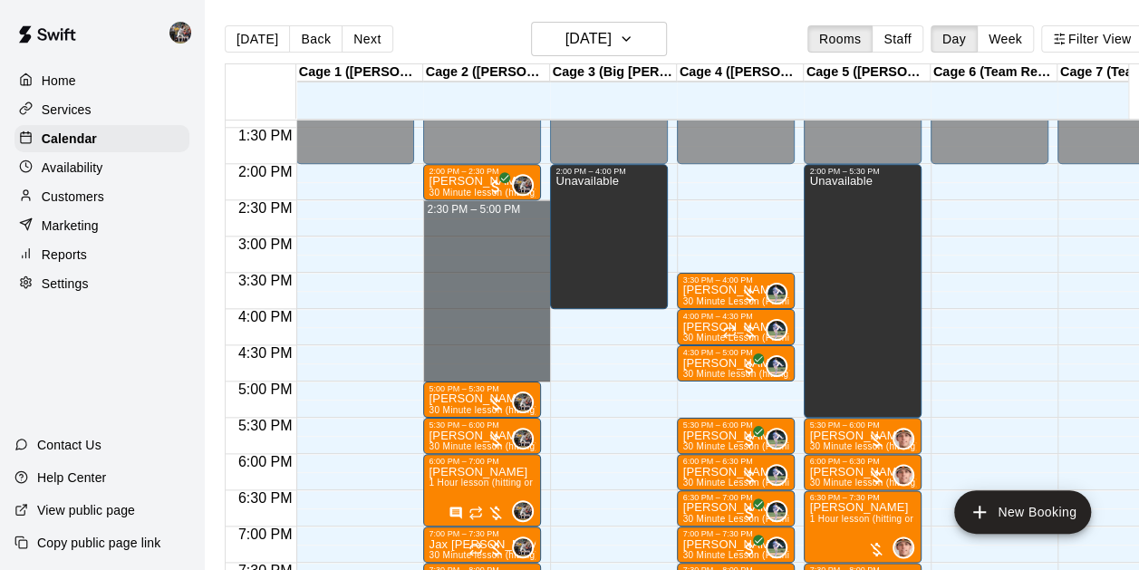
drag, startPoint x: 464, startPoint y: 205, endPoint x: 464, endPoint y: 373, distance: 168.5
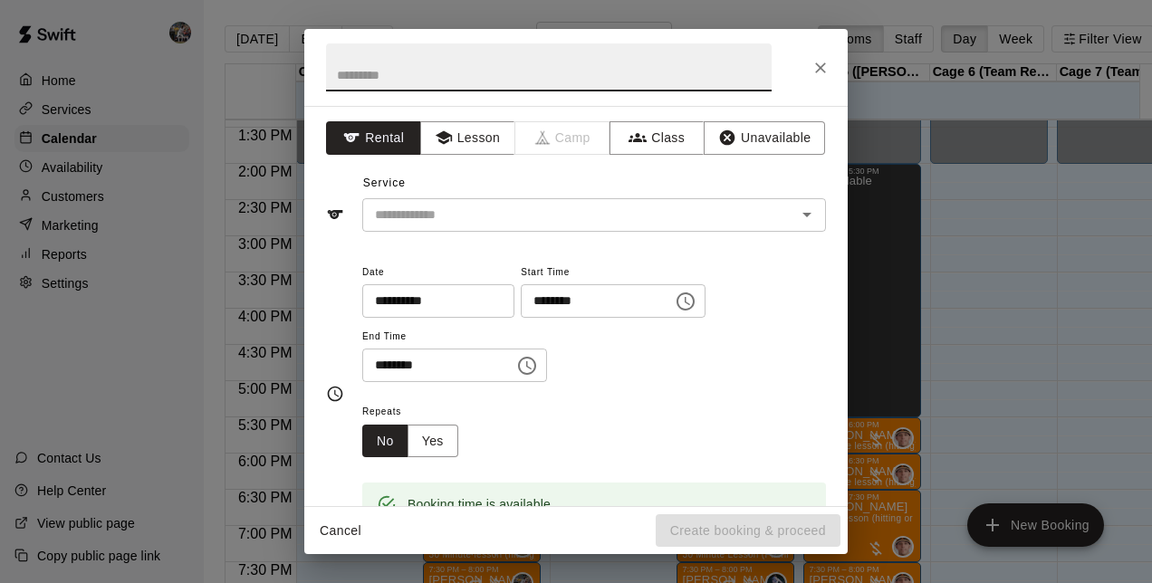
click at [751, 129] on button "Unavailable" at bounding box center [764, 138] width 121 height 34
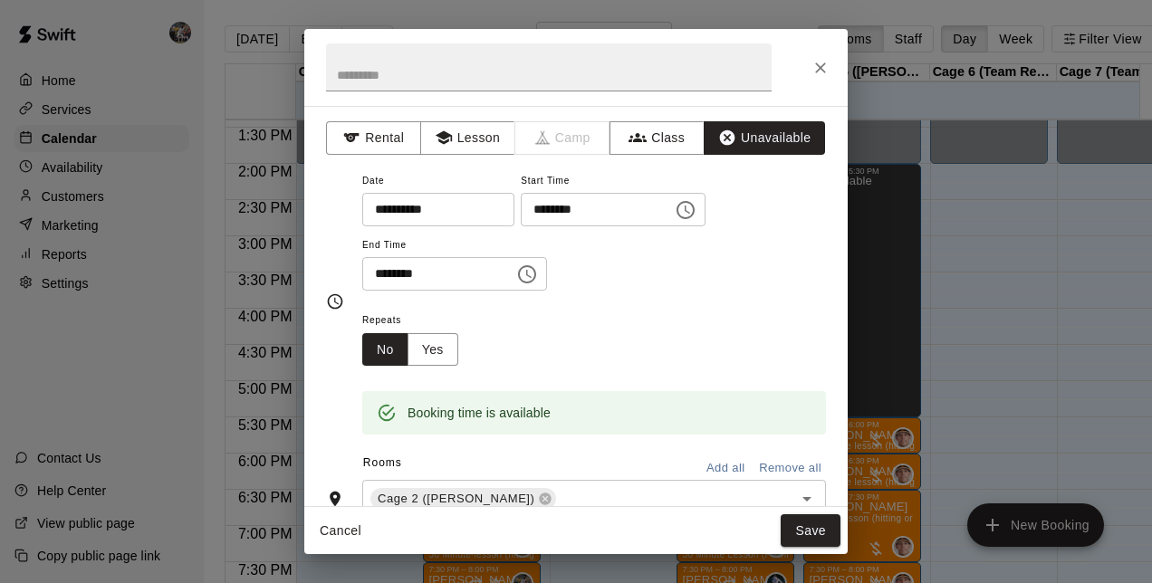
click at [808, 529] on button "Save" at bounding box center [811, 531] width 60 height 34
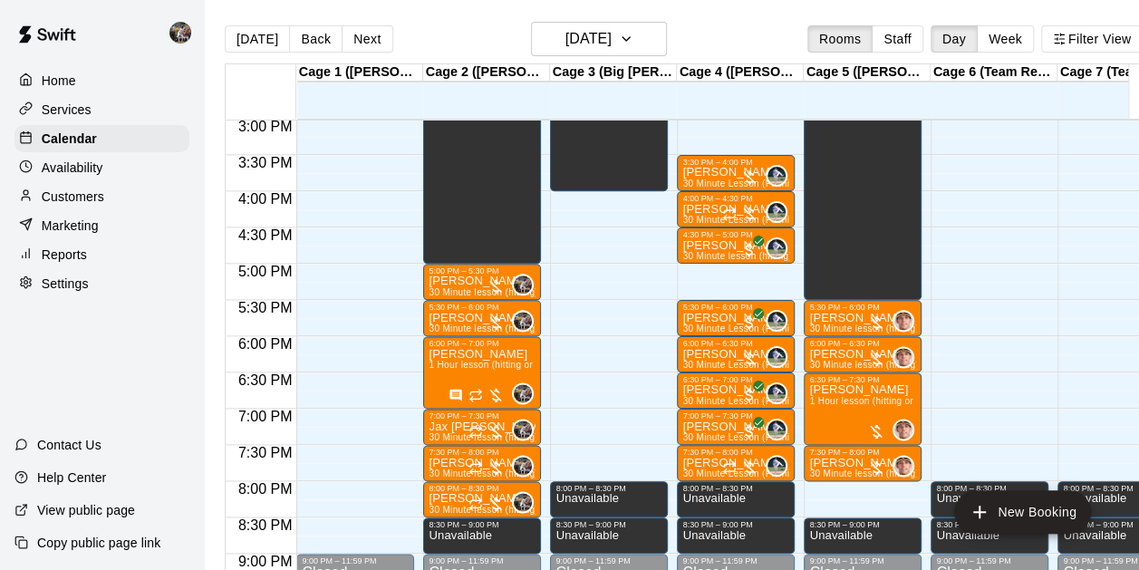
scroll to position [1092, 0]
